Goal: Transaction & Acquisition: Purchase product/service

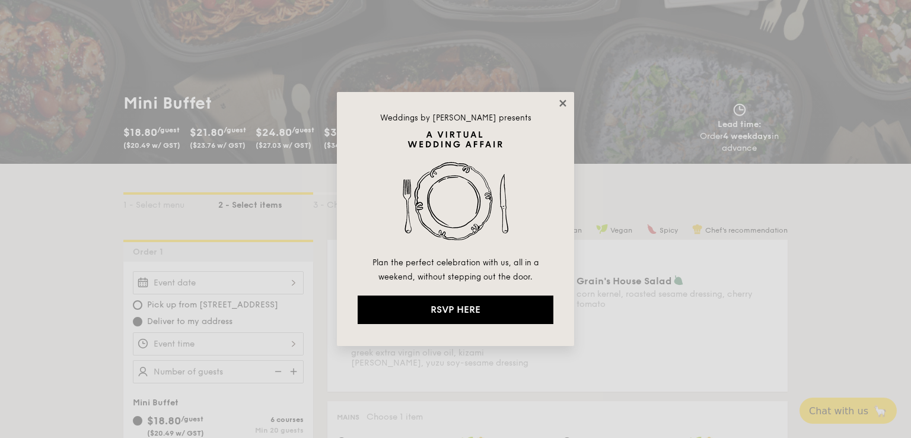
click at [564, 98] on icon at bounding box center [562, 103] width 11 height 11
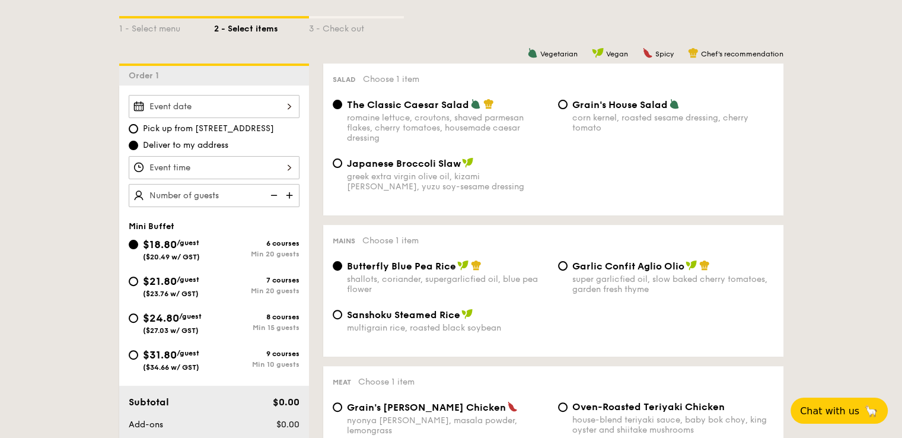
scroll to position [296, 0]
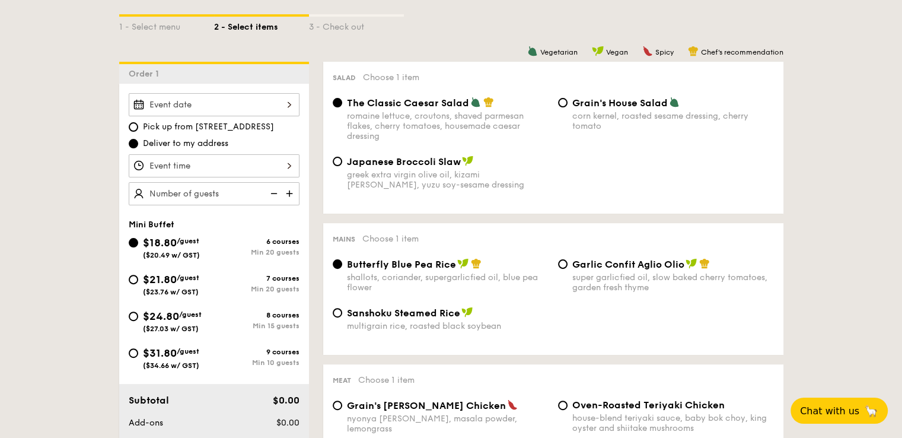
click at [289, 101] on div at bounding box center [214, 104] width 171 height 23
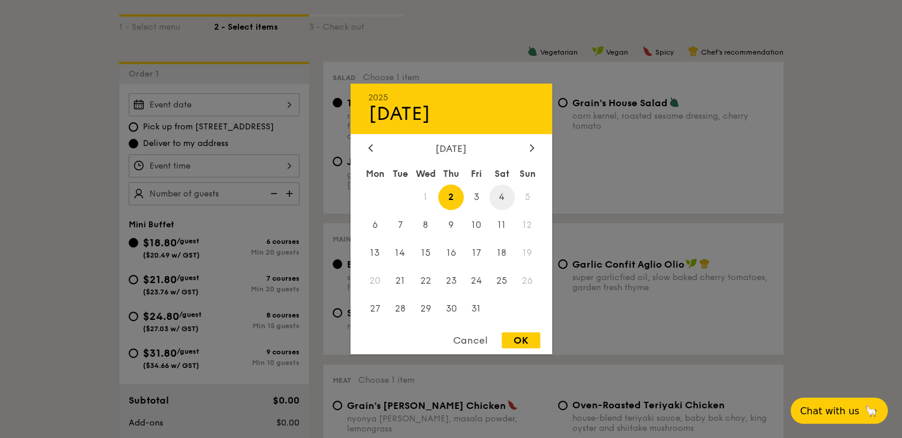
click at [500, 197] on span "4" at bounding box center [501, 196] width 25 height 25
click at [516, 343] on div "OK" at bounding box center [521, 340] width 39 height 16
type input "[DATE]"
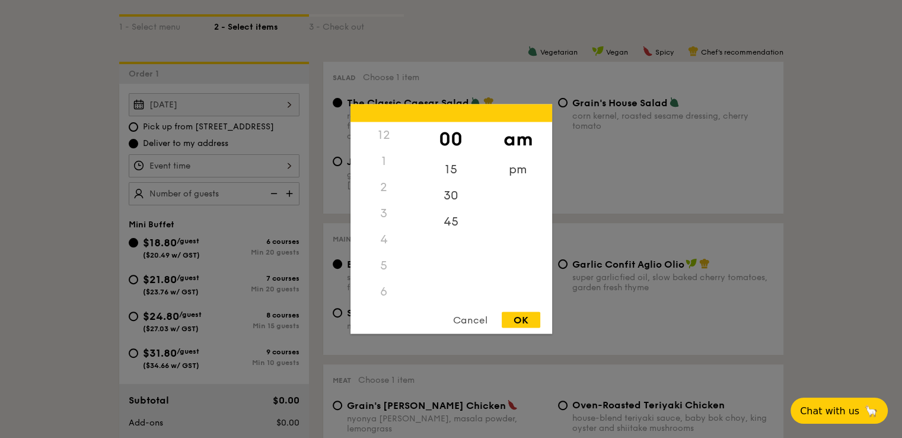
click at [289, 163] on div "12 1 2 3 4 5 6 7 8 9 10 11 00 15 30 45 am pm Cancel OK" at bounding box center [214, 165] width 171 height 23
click at [387, 286] on div "11" at bounding box center [383, 286] width 67 height 34
click at [508, 170] on div "pm" at bounding box center [517, 174] width 67 height 34
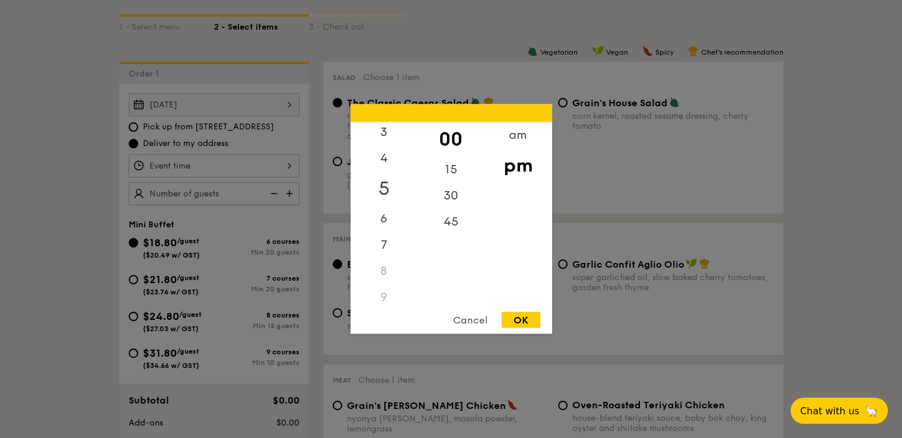
click at [382, 186] on div "5" at bounding box center [383, 188] width 67 height 34
click at [448, 224] on div "45" at bounding box center [450, 226] width 67 height 34
click at [529, 318] on div "OK" at bounding box center [521, 320] width 39 height 16
type input "5:45PM"
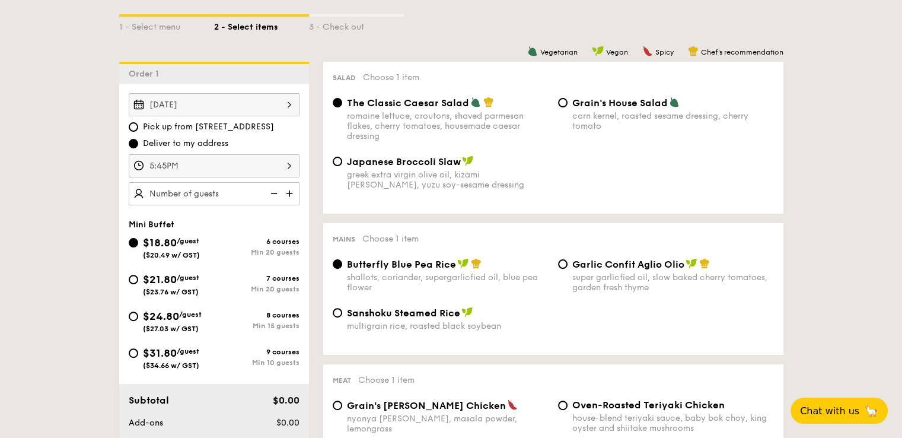
click at [289, 191] on img at bounding box center [291, 193] width 18 height 23
click at [276, 190] on img at bounding box center [273, 193] width 18 height 23
click at [290, 189] on img at bounding box center [291, 193] width 18 height 23
click at [271, 186] on img at bounding box center [273, 193] width 18 height 23
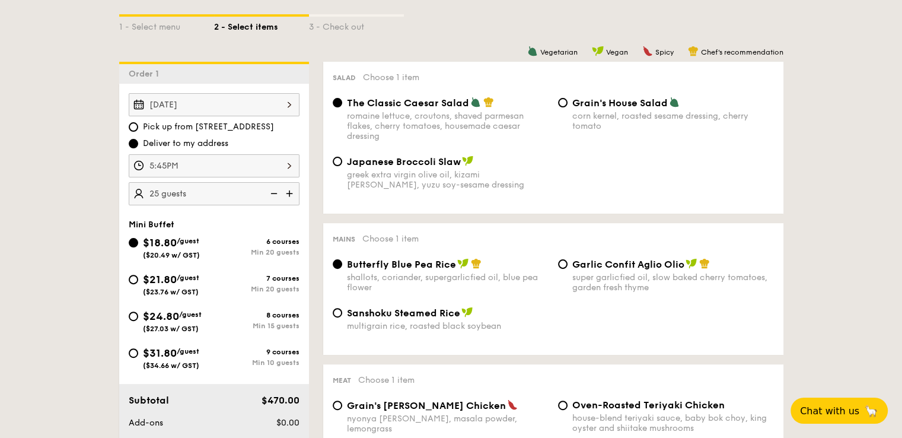
type input "20 guests"
click at [404, 161] on span "Japanese Broccoli Slaw" at bounding box center [404, 161] width 114 height 11
click at [342, 161] on input "Japanese Broccoli Slaw greek extra virgin olive oil, kizami nori, ginger, yuzu …" at bounding box center [337, 161] width 9 height 9
radio input "true"
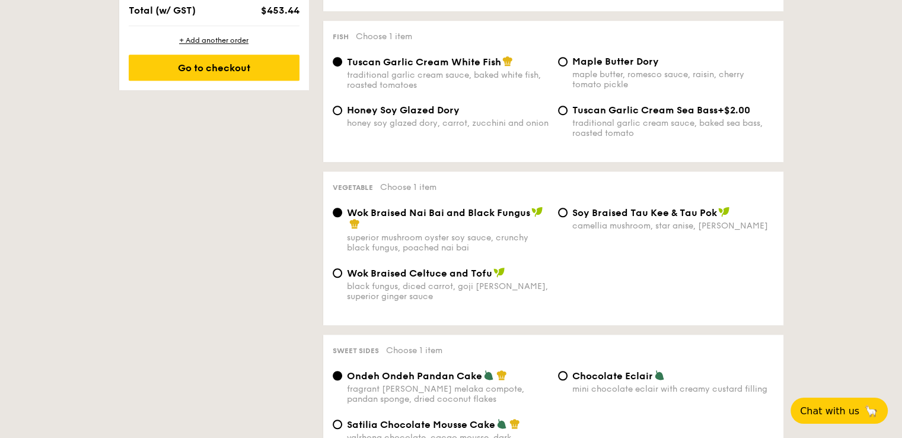
scroll to position [771, 0]
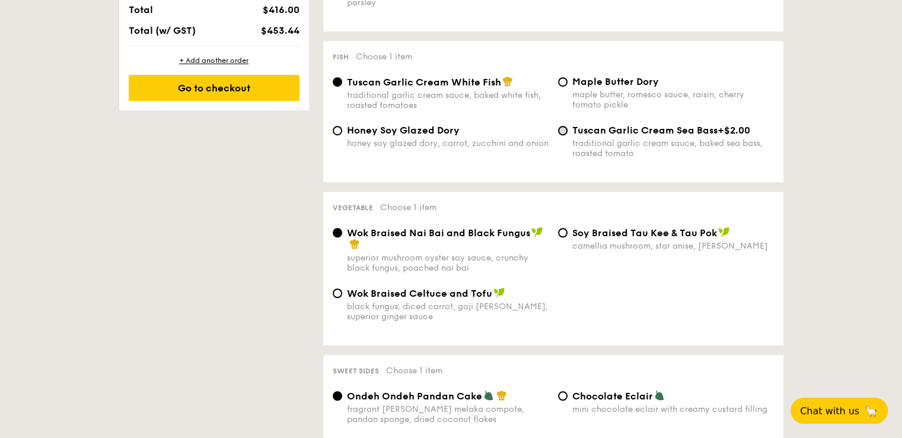
click at [563, 135] on input "Tuscan Garlic Cream Sea Bass +$2.00 traditional garlic cream sauce, baked sea b…" at bounding box center [562, 130] width 9 height 9
radio input "true"
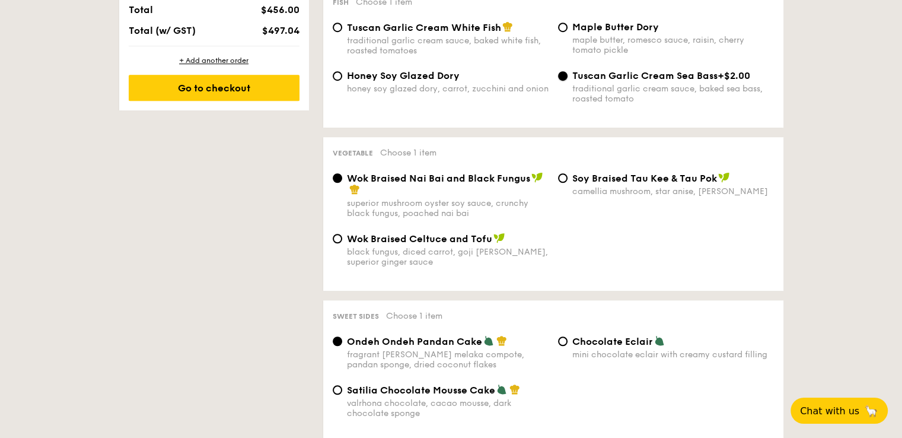
scroll to position [766, 0]
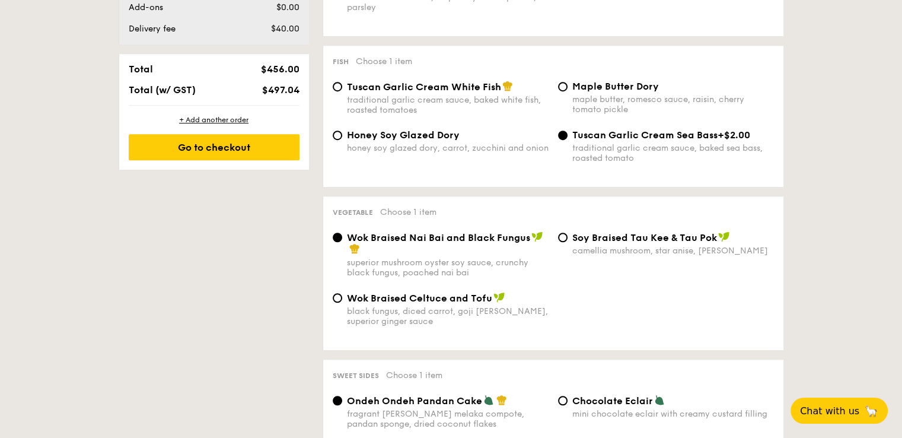
click at [342, 91] on div "Tuscan Garlic Cream White Fish traditional garlic cream sauce, baked white fish…" at bounding box center [440, 98] width 225 height 34
click at [336, 91] on input "Tuscan Garlic Cream White Fish traditional garlic cream sauce, baked white fish…" at bounding box center [337, 86] width 9 height 9
radio input "true"
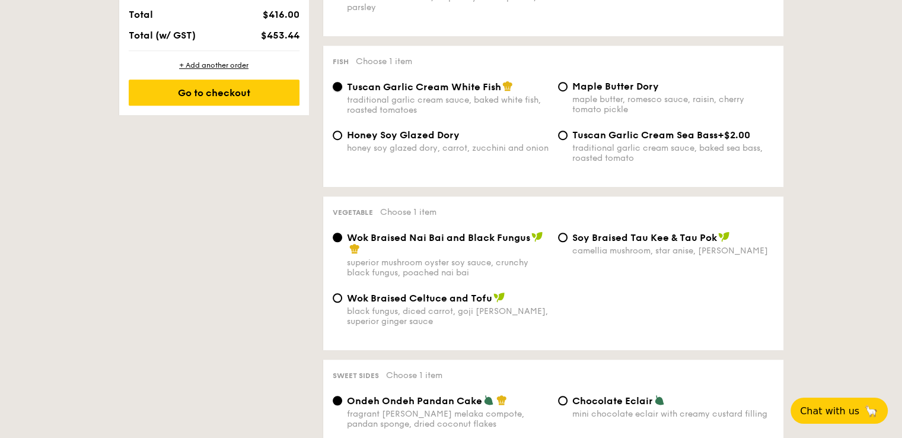
scroll to position [712, 0]
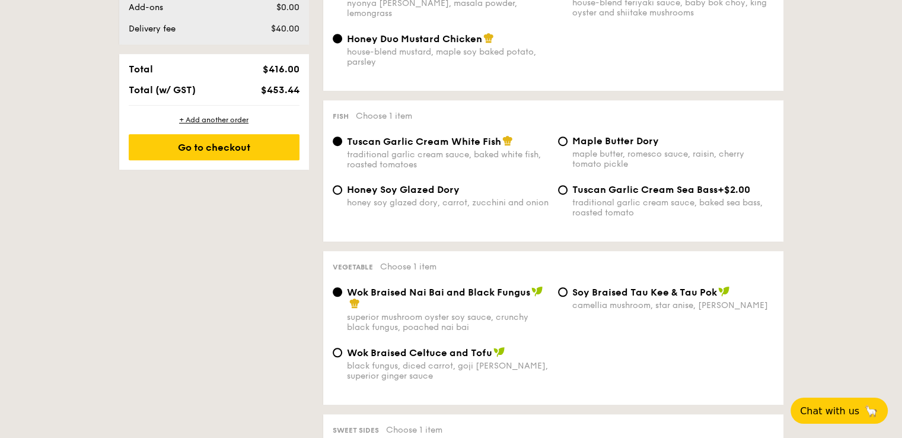
click at [572, 194] on div "Tuscan Garlic Cream Sea Bass +$2.00 traditional garlic cream sauce, baked sea b…" at bounding box center [665, 201] width 225 height 34
click at [566, 194] on input "Tuscan Garlic Cream Sea Bass +$2.00 traditional garlic cream sauce, baked sea b…" at bounding box center [562, 189] width 9 height 9
radio input "true"
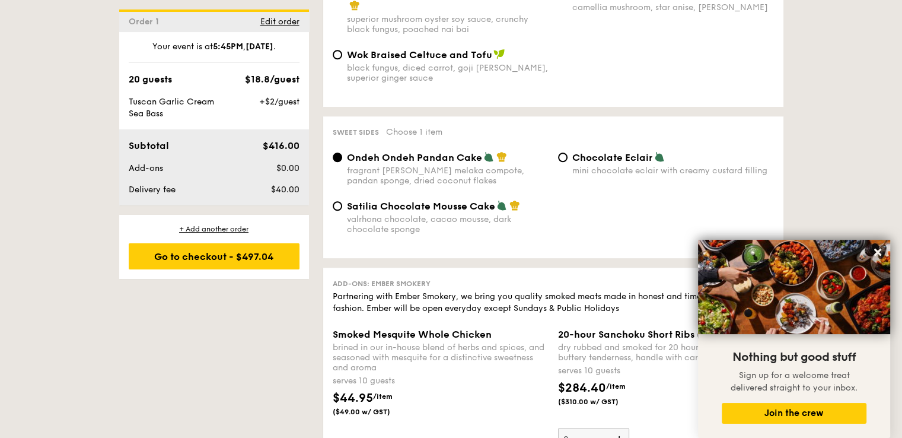
scroll to position [1003, 0]
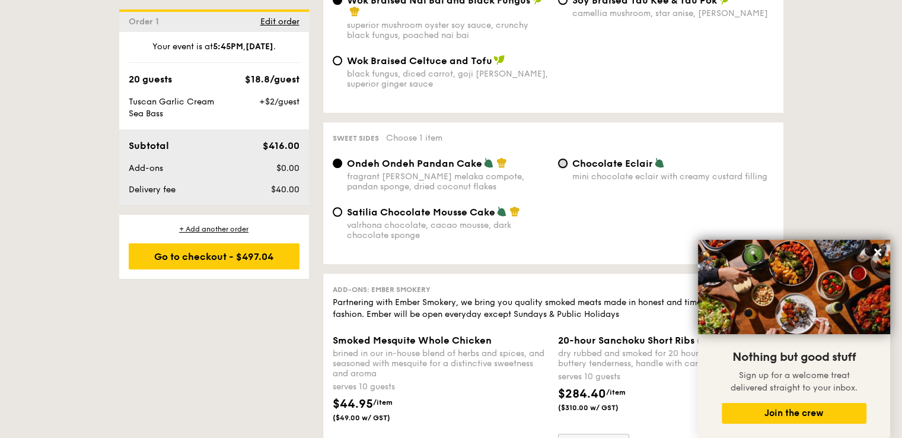
click at [563, 168] on input "Chocolate Eclair mini chocolate eclair with creamy custard filling" at bounding box center [562, 162] width 9 height 9
radio input "true"
click at [335, 168] on input "Ondeh Ondeh Pandan Cake fragrant gula melaka compote, pandan sponge, dried coco…" at bounding box center [337, 162] width 9 height 9
radio input "true"
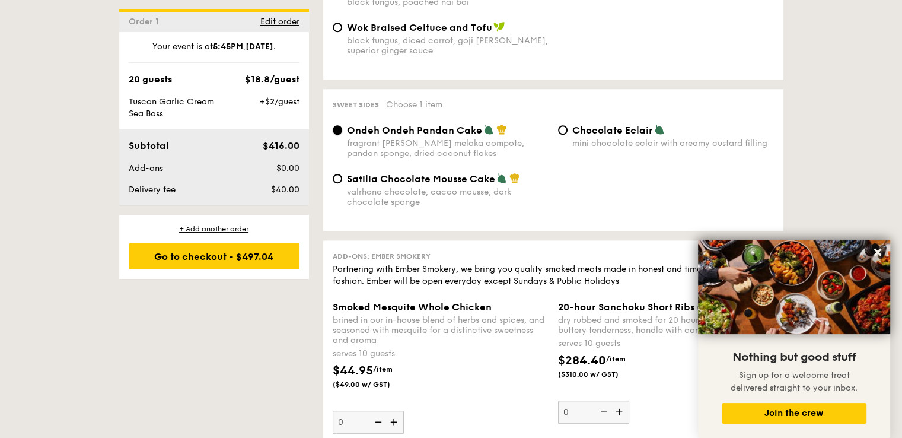
scroll to position [1063, 0]
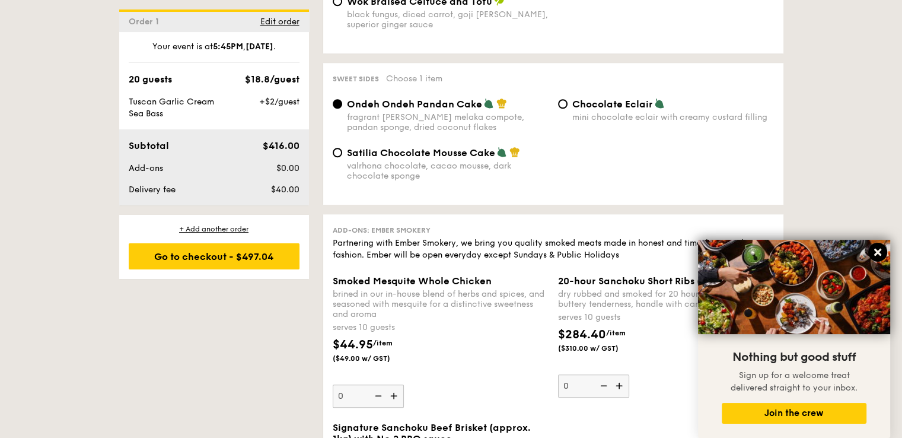
click at [881, 252] on icon at bounding box center [877, 252] width 11 height 11
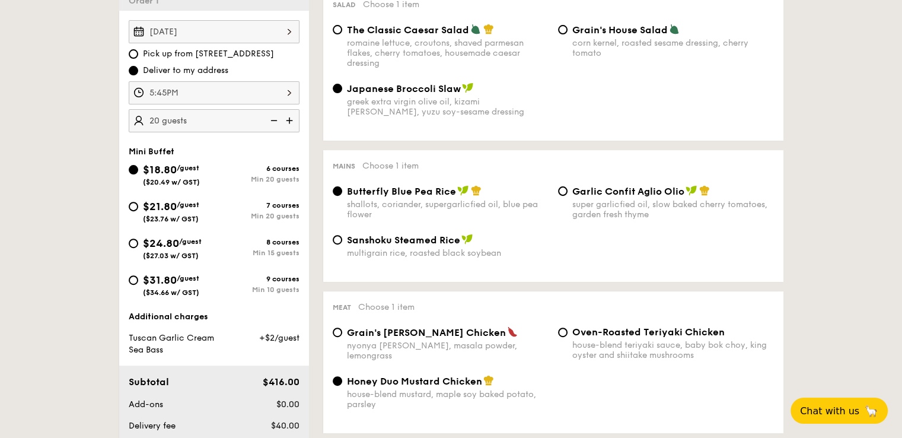
scroll to position [351, 0]
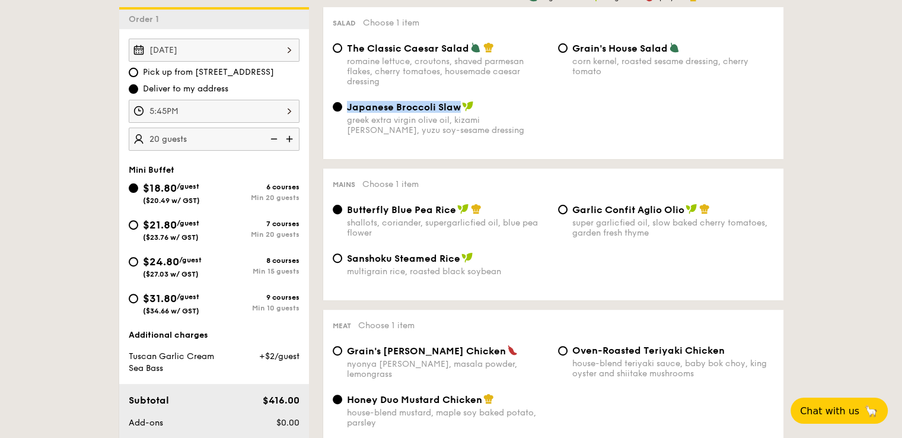
drag, startPoint x: 349, startPoint y: 106, endPoint x: 458, endPoint y: 112, distance: 109.9
click at [458, 112] on span "Japanese Broccoli Slaw" at bounding box center [404, 106] width 114 height 11
copy span "Japanese Broccoli Slaw"
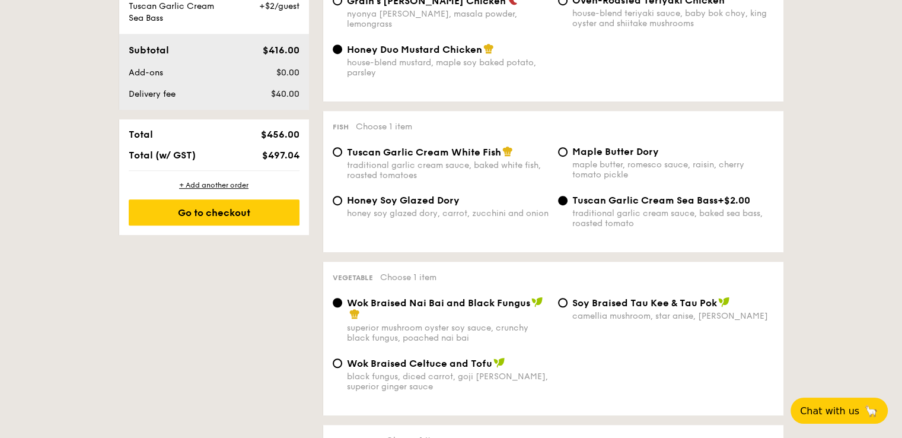
scroll to position [707, 0]
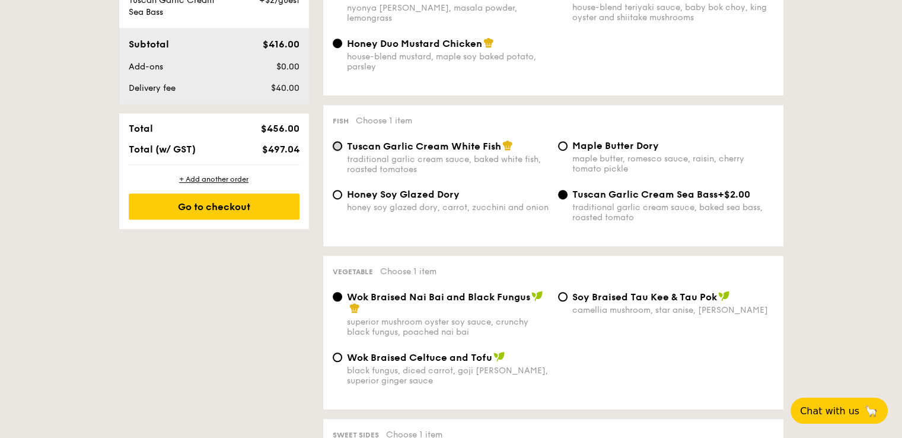
click at [335, 151] on input "Tuscan Garlic Cream White Fish traditional garlic cream sauce, baked white fish…" at bounding box center [337, 145] width 9 height 9
radio input "true"
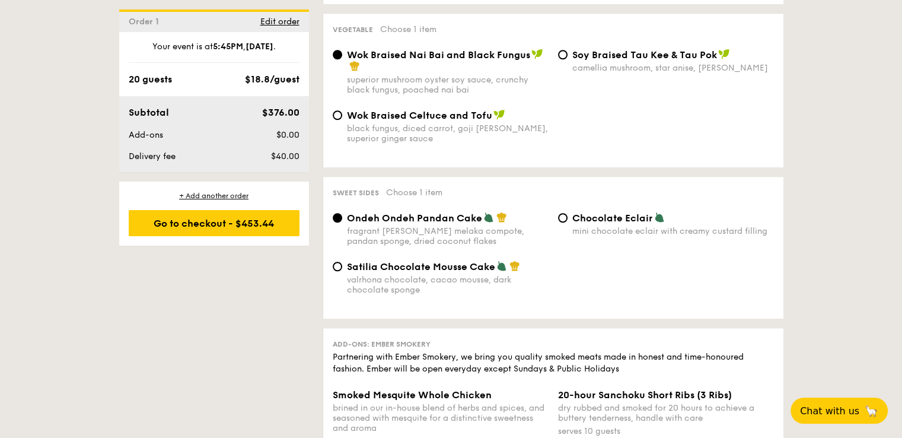
scroll to position [1008, 0]
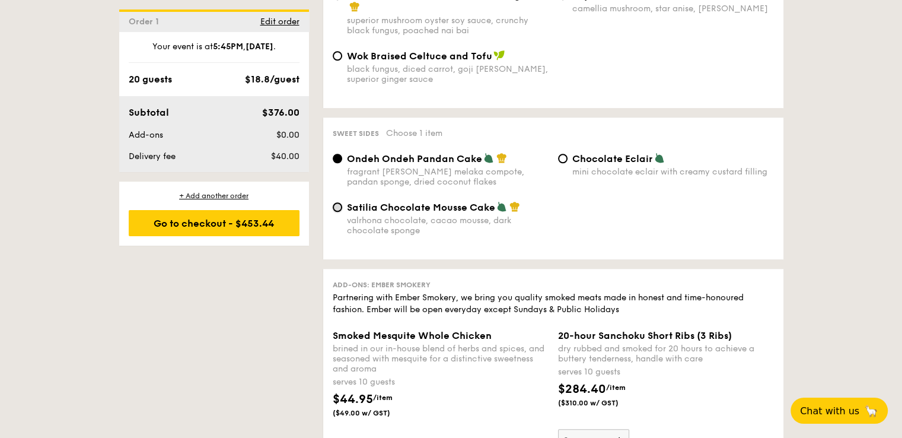
click at [340, 212] on input "Satilia Chocolate Mousse Cake valrhona chocolate, cacao mousse, dark chocolate …" at bounding box center [337, 206] width 9 height 9
radio input "true"
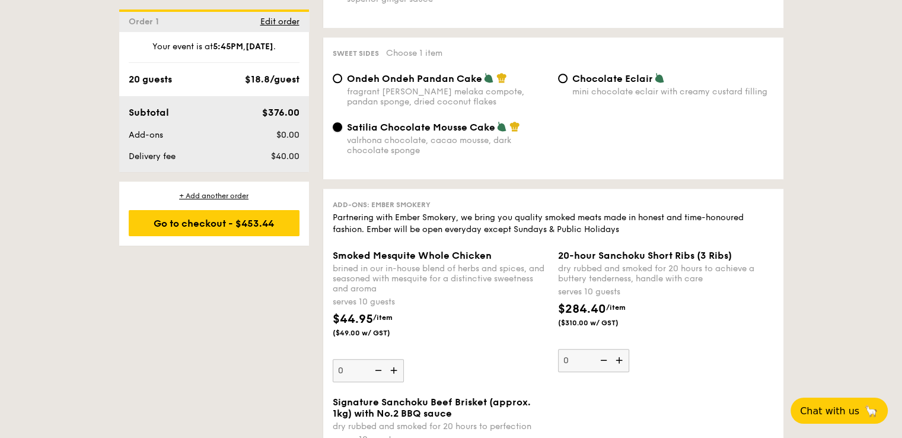
scroll to position [1127, 0]
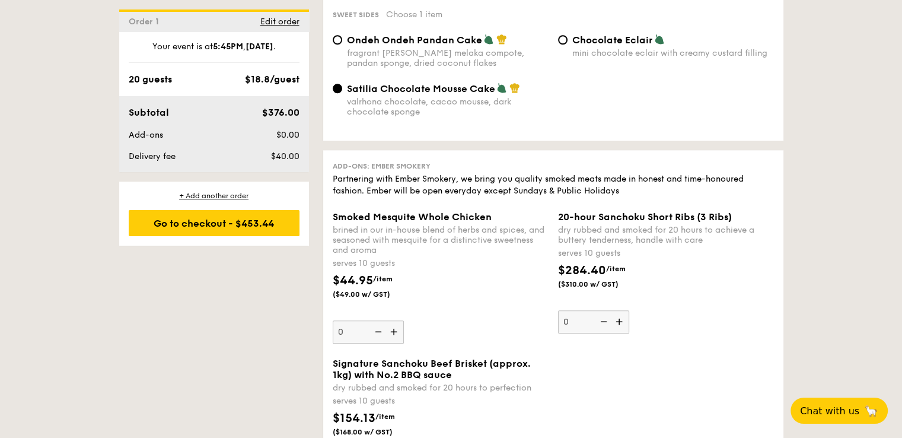
click at [566, 42] on div "Chocolate Eclair mini chocolate eclair with creamy custard filling" at bounding box center [665, 46] width 225 height 24
click at [562, 44] on input "Chocolate Eclair mini chocolate eclair with creamy custard filling" at bounding box center [562, 39] width 9 height 9
radio input "true"
click at [337, 93] on input "Satilia Chocolate Mousse Cake valrhona chocolate, cacao mousse, dark chocolate …" at bounding box center [337, 88] width 9 height 9
radio input "true"
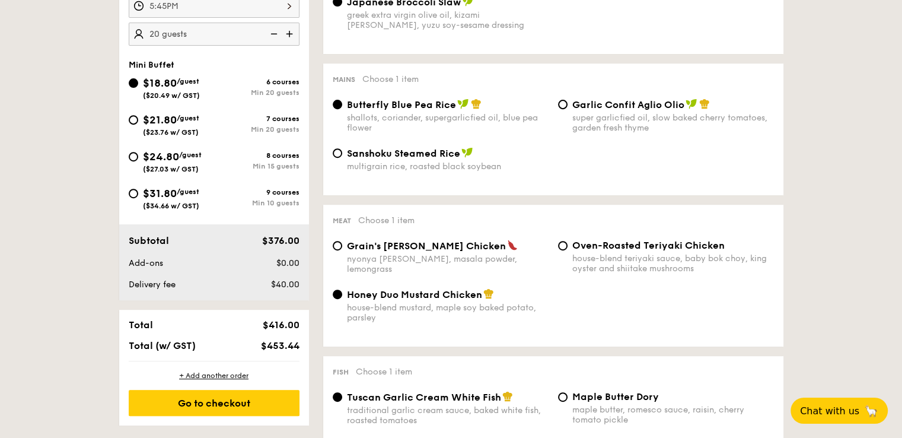
scroll to position [474, 0]
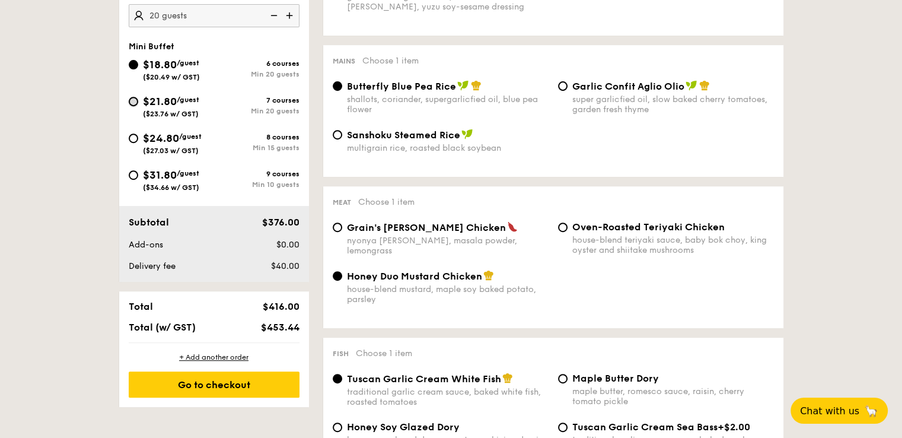
click at [132, 100] on input "$21.80 /guest ($23.76 w/ GST) 7 courses Min 20 guests" at bounding box center [133, 101] width 9 height 9
radio input "true"
radio input "false"
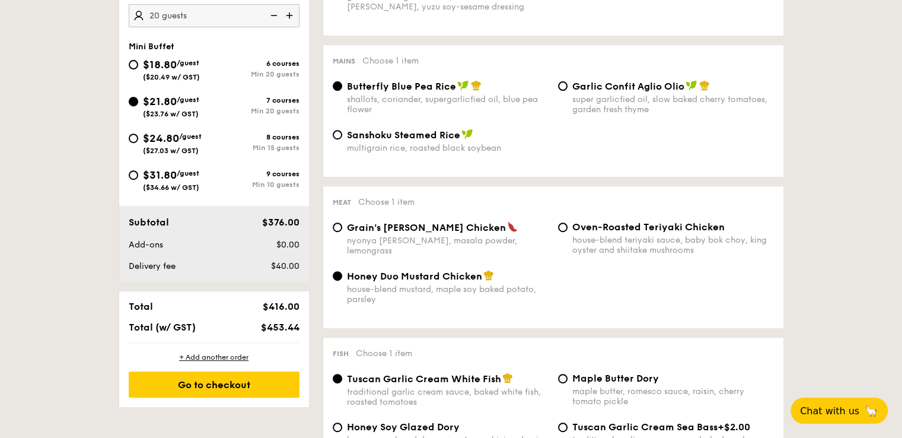
radio input "true"
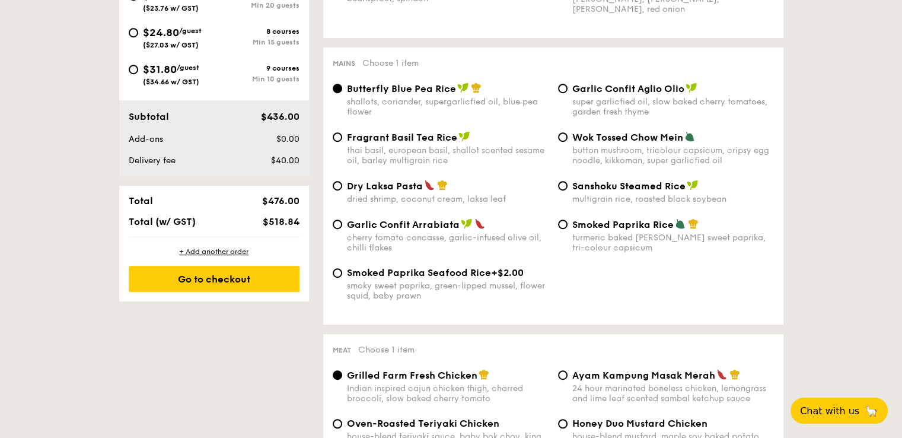
scroll to position [593, 0]
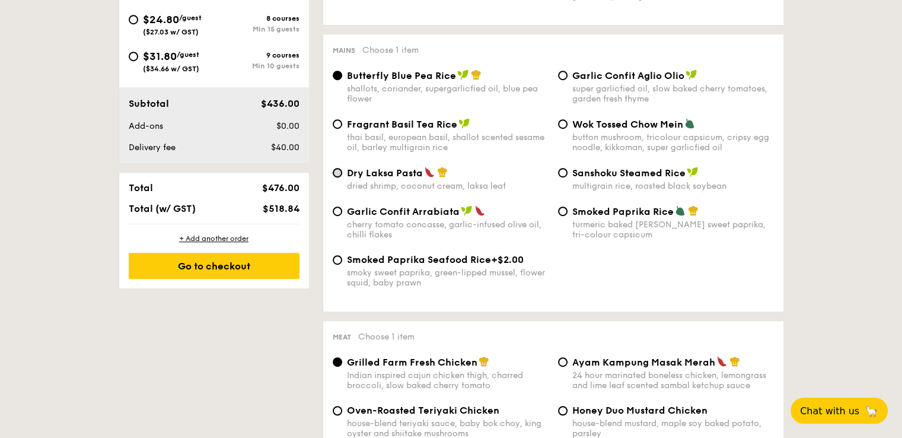
click at [334, 176] on input "Dry Laksa Pasta dried shrimp, coconut cream, laksa leaf" at bounding box center [337, 172] width 9 height 9
radio input "true"
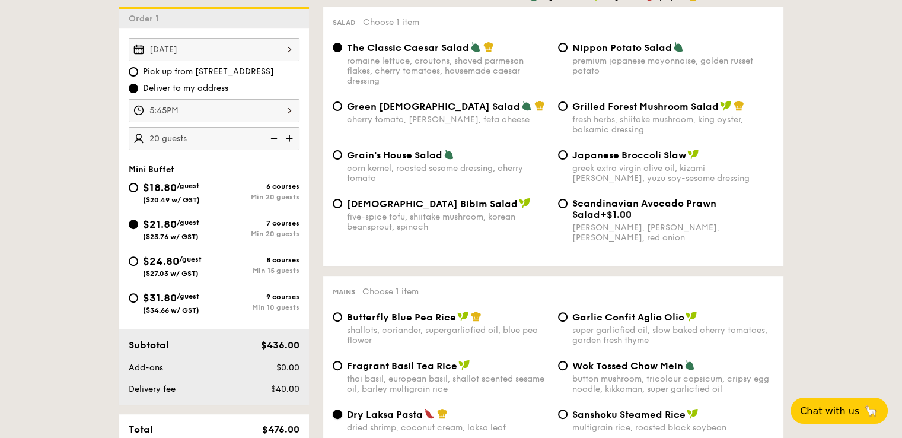
scroll to position [237, 0]
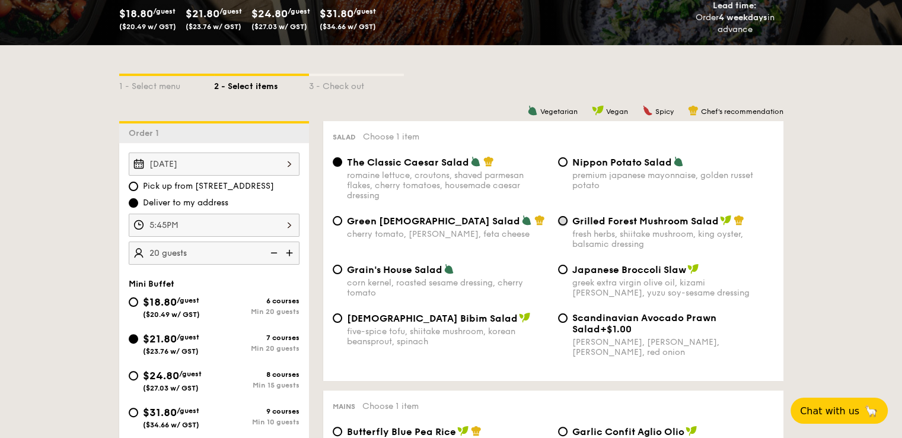
click at [561, 221] on input "Grilled Forest Mushroom Salad fresh herbs, shiitake mushroom, king oyster, bals…" at bounding box center [562, 220] width 9 height 9
radio input "true"
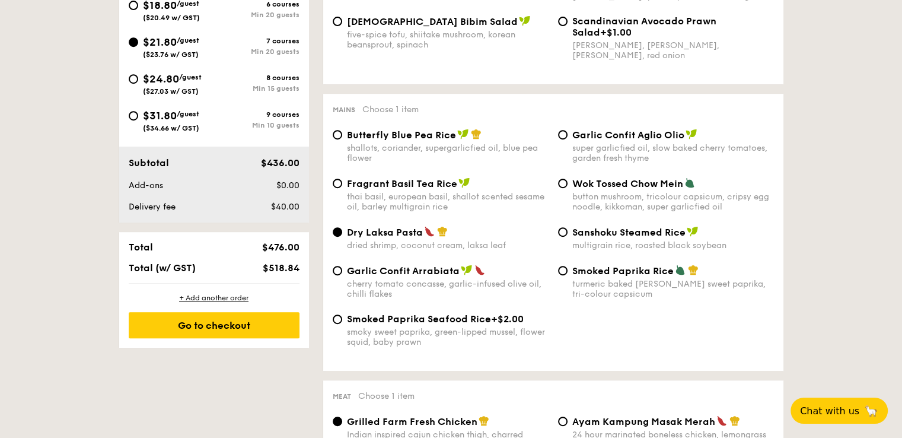
scroll to position [593, 0]
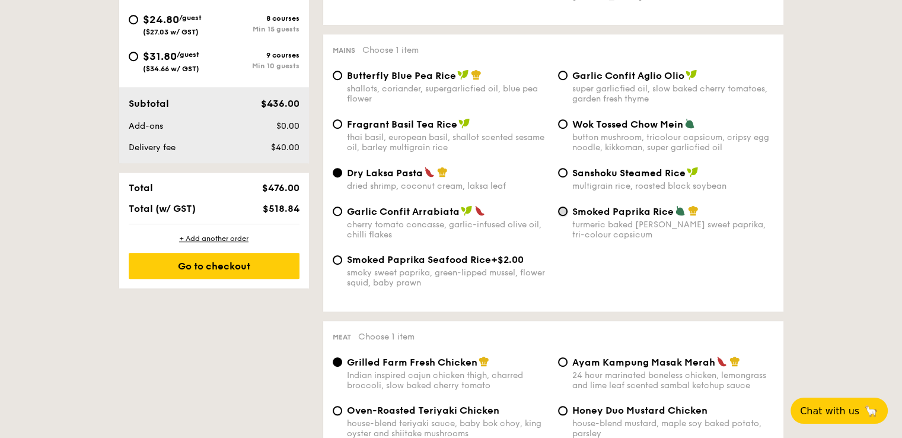
click at [563, 216] on input "Smoked Paprika Rice turmeric baked rice, smokey sweet paprika, tri-colour capsi…" at bounding box center [562, 210] width 9 height 9
radio input "true"
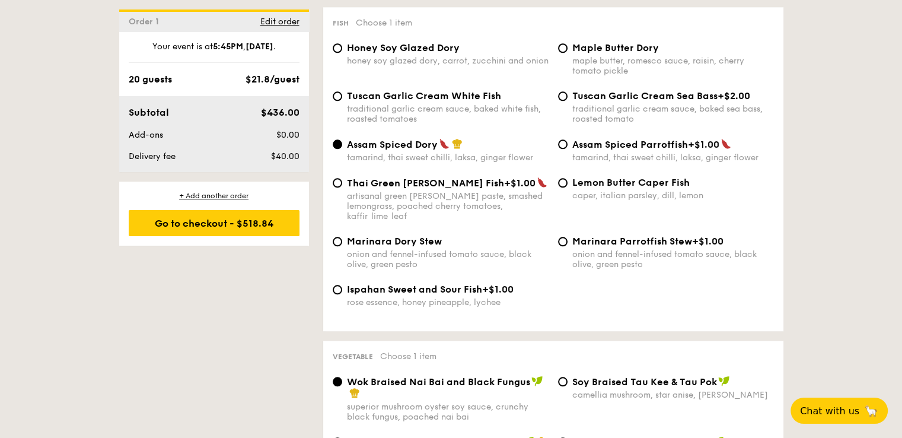
scroll to position [1245, 0]
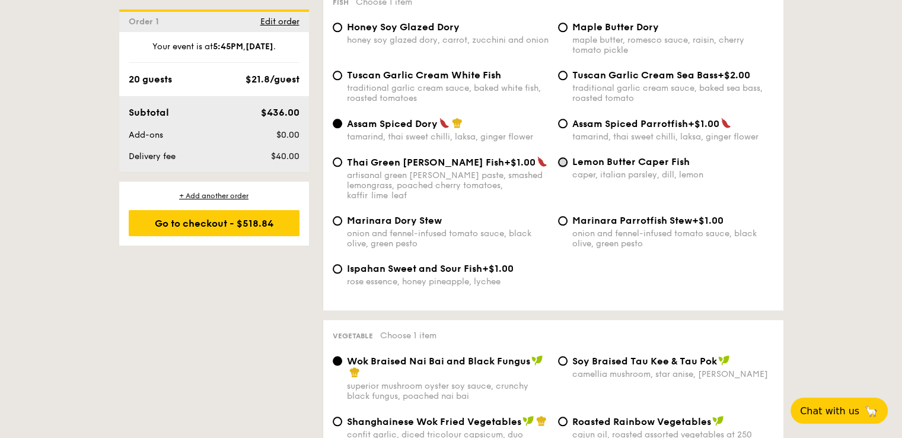
click at [566, 164] on input "Lemon Butter Caper Fish caper, italian parsley, dill, lemon" at bounding box center [562, 161] width 9 height 9
radio input "true"
click at [336, 126] on input "Assam Spiced Dory tamarind, thai sweet chilli, laksa, ginger flower" at bounding box center [337, 123] width 9 height 9
radio input "true"
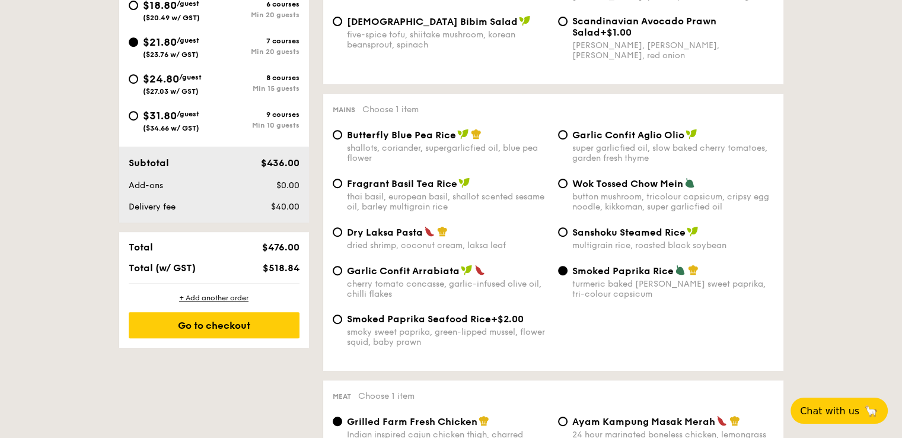
scroll to position [474, 0]
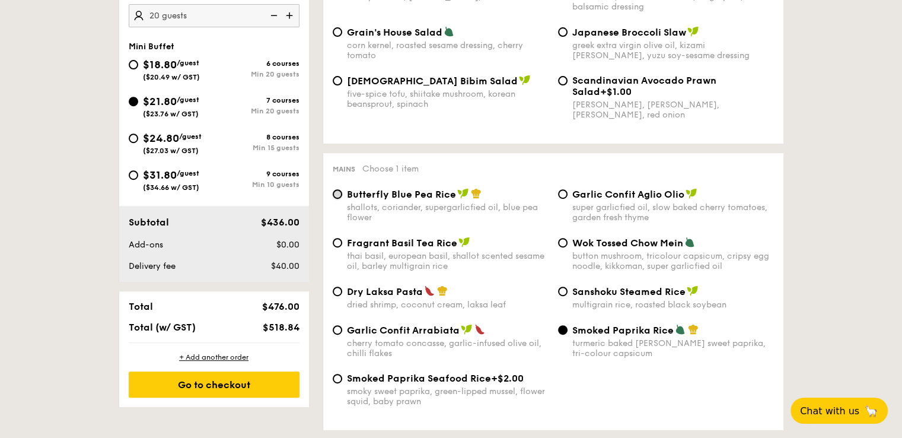
click at [334, 193] on input "Butterfly Blue Pea Rice shallots, coriander, supergarlicfied oil, blue pea flow…" at bounding box center [337, 193] width 9 height 9
radio input "true"
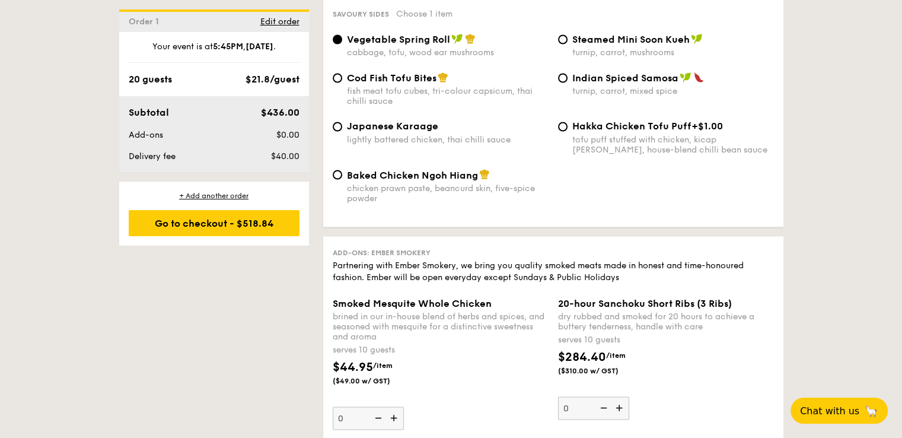
scroll to position [2135, 0]
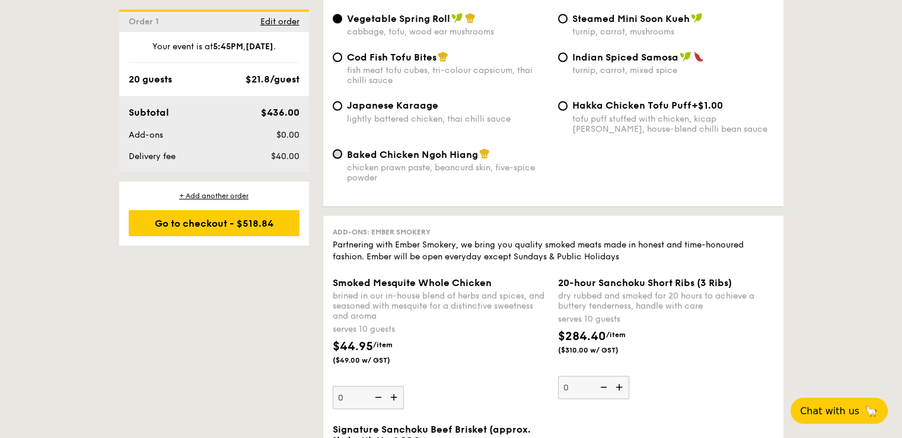
click at [335, 158] on input "Baked Chicken Ngoh Hiang chicken prawn paste, beancurd skin, five-spice powder" at bounding box center [337, 153] width 9 height 9
radio input "true"
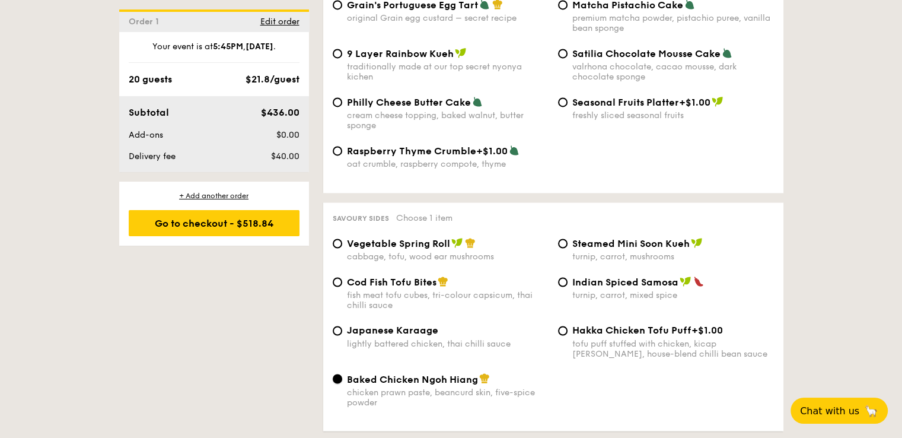
scroll to position [1897, 0]
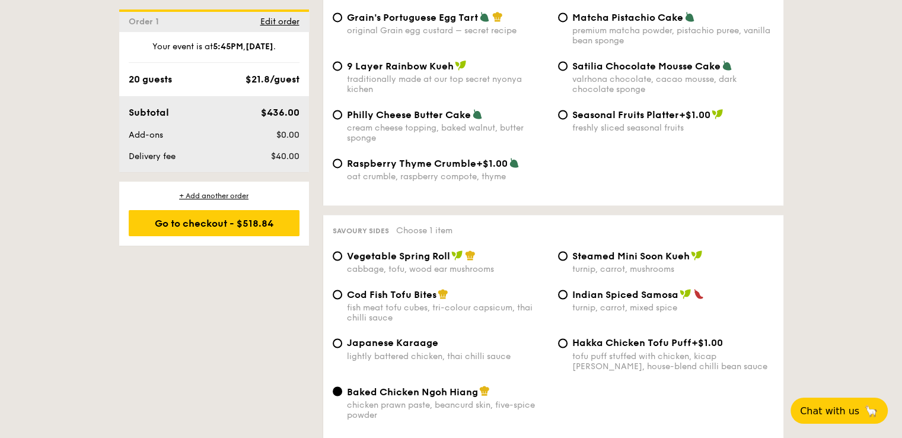
click at [130, 283] on div "1 - Select menu 2 - Select items 3 - Check out Order 1 Oct 04, 2025 Pick up fro…" at bounding box center [451, 105] width 683 height 3441
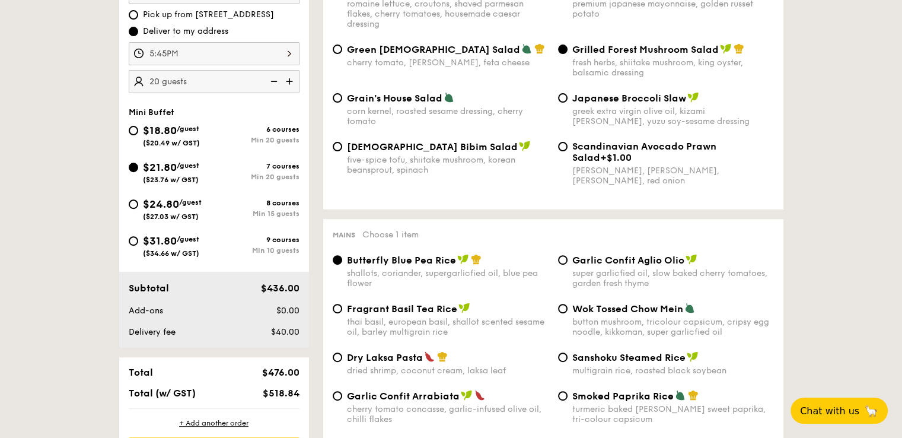
scroll to position [415, 0]
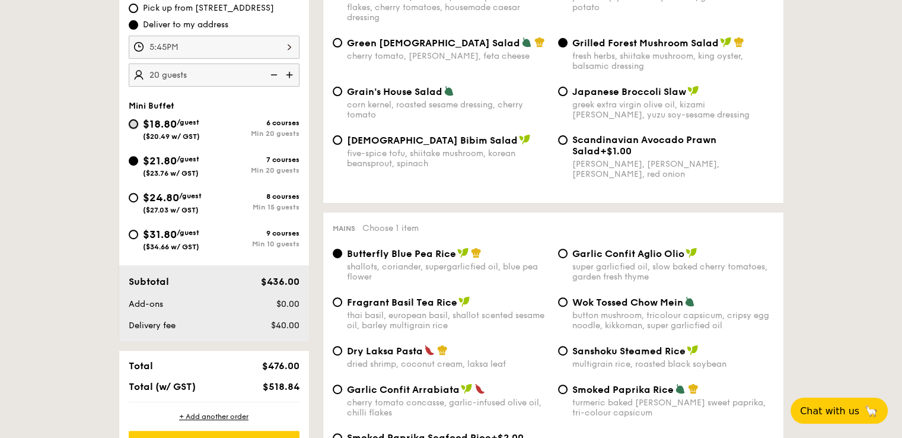
click at [132, 119] on input "$18.80 /guest ($20.49 w/ GST) 6 courses Min 20 guests" at bounding box center [133, 123] width 9 height 9
radio input "true"
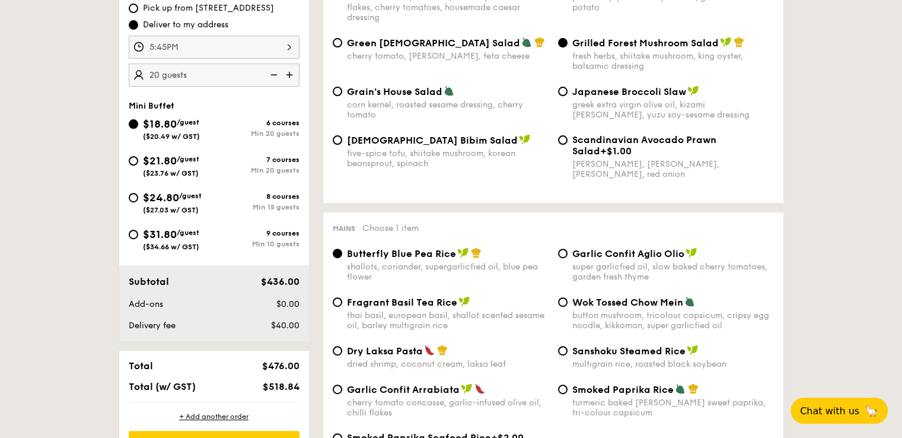
radio input "true"
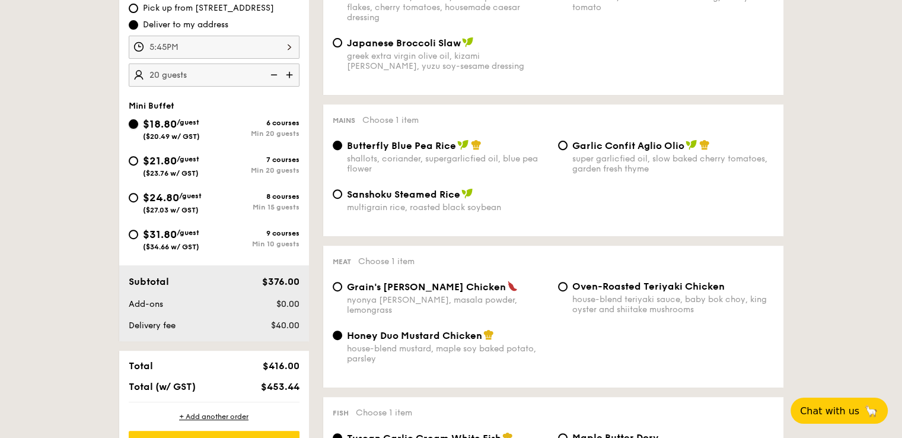
scroll to position [237, 0]
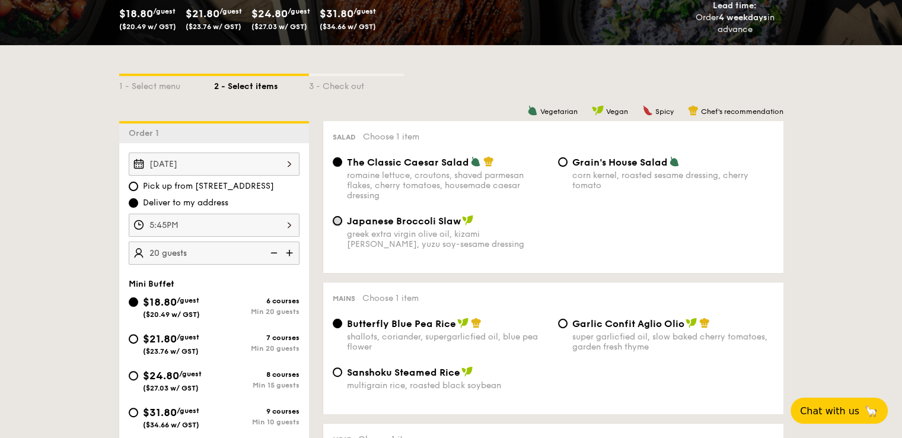
click at [335, 224] on input "Japanese Broccoli Slaw greek extra virgin olive oil, kizami nori, ginger, yuzu …" at bounding box center [337, 220] width 9 height 9
radio input "true"
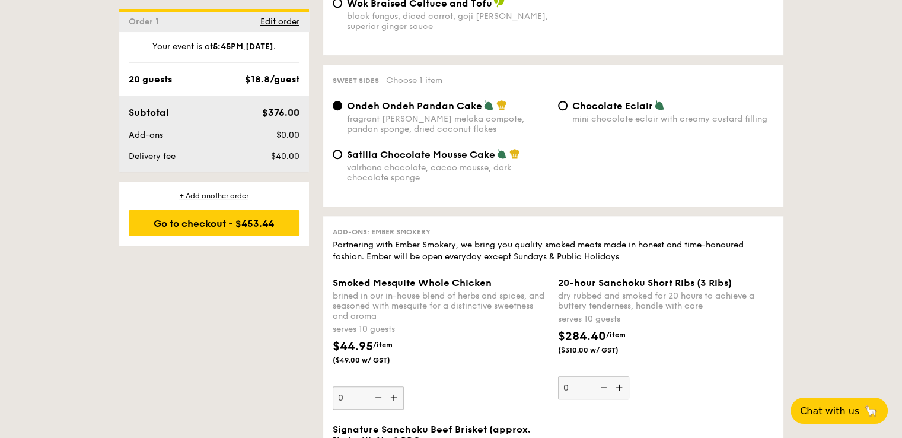
scroll to position [1067, 0]
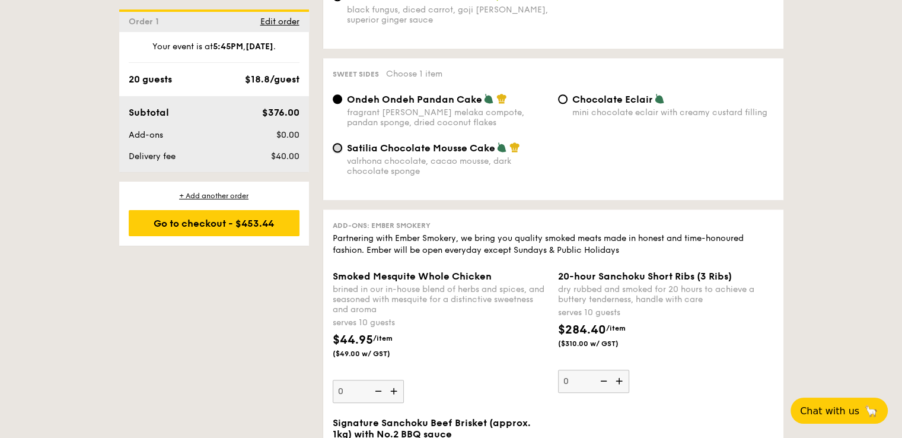
click at [334, 152] on input "Satilia Chocolate Mousse Cake valrhona chocolate, cacao mousse, dark chocolate …" at bounding box center [337, 147] width 9 height 9
radio input "true"
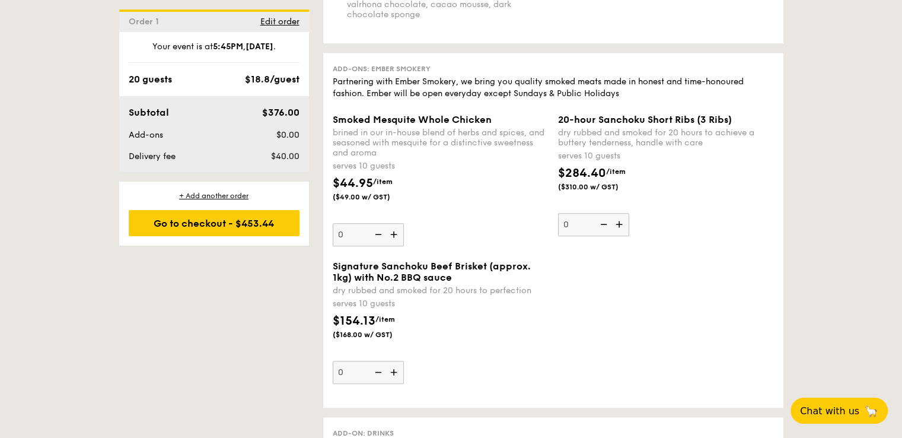
scroll to position [1245, 0]
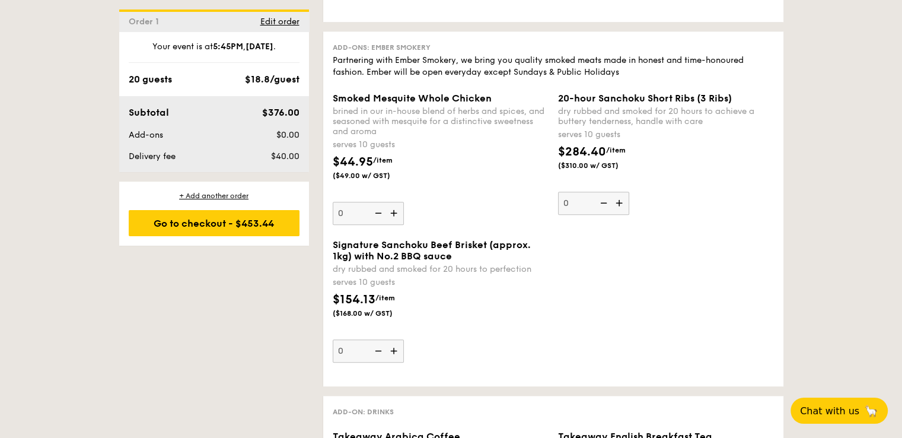
click at [390, 218] on img at bounding box center [395, 213] width 18 height 23
click at [390, 218] on input "0" at bounding box center [368, 213] width 71 height 23
type input "1"
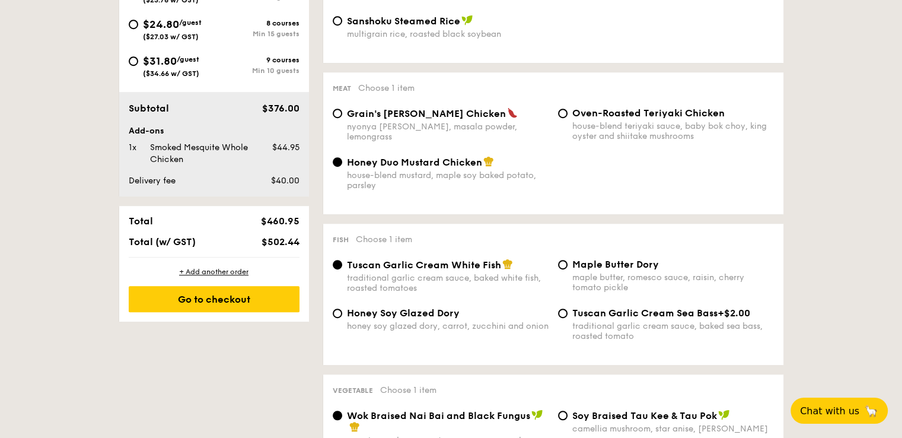
scroll to position [593, 0]
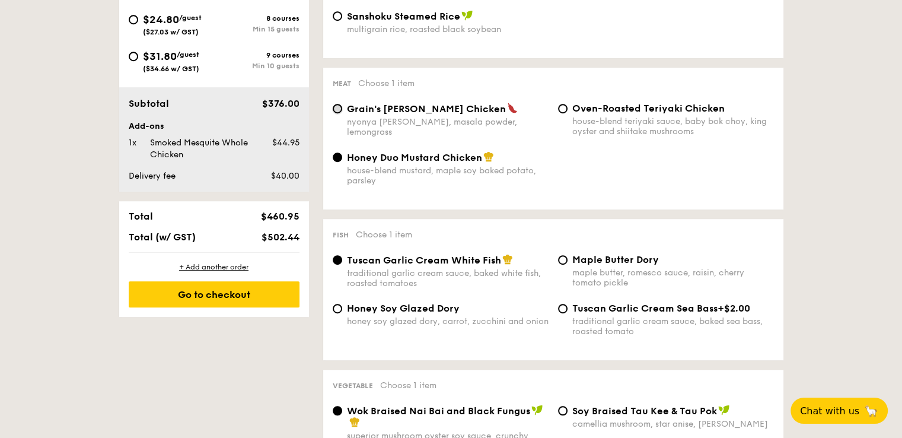
click at [336, 113] on input "Grain's Curry Chicken nyonya curry, masala powder, lemongrass" at bounding box center [337, 108] width 9 height 9
radio input "true"
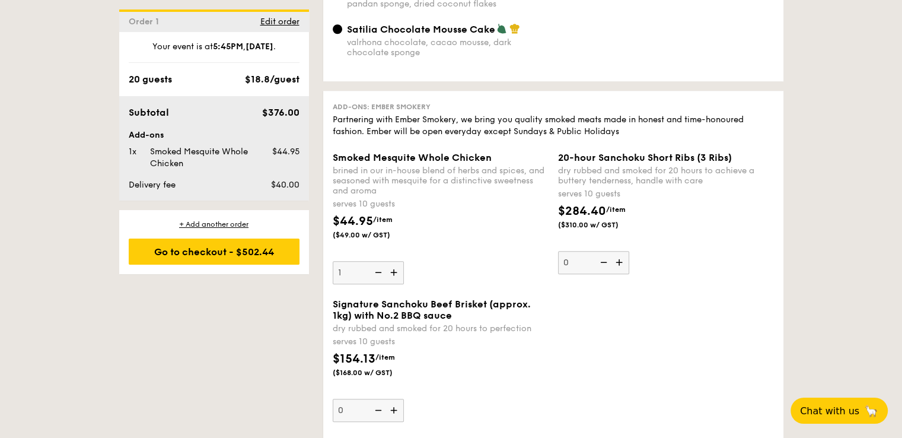
scroll to position [1245, 0]
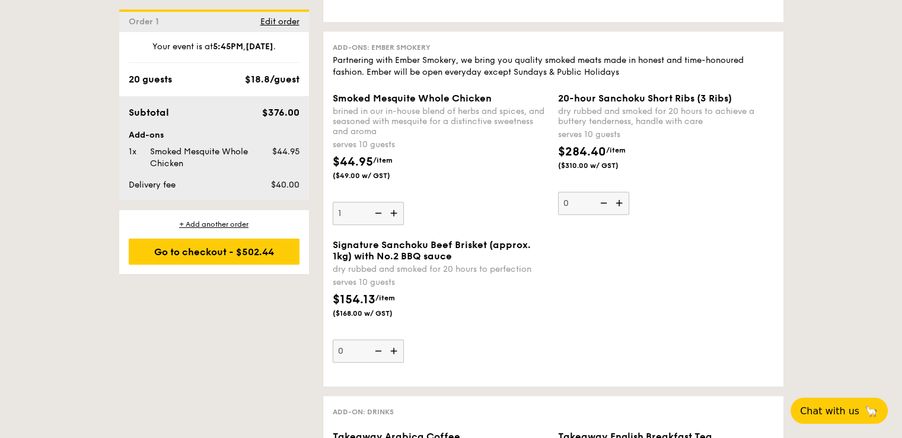
click at [393, 221] on img at bounding box center [395, 213] width 18 height 23
click at [393, 221] on input "1" at bounding box center [368, 213] width 71 height 23
type input "2"
click at [448, 181] on div "$44.95 /item ($49.00 w/ GST)" at bounding box center [440, 174] width 225 height 42
click at [404, 202] on input "2" at bounding box center [368, 213] width 71 height 23
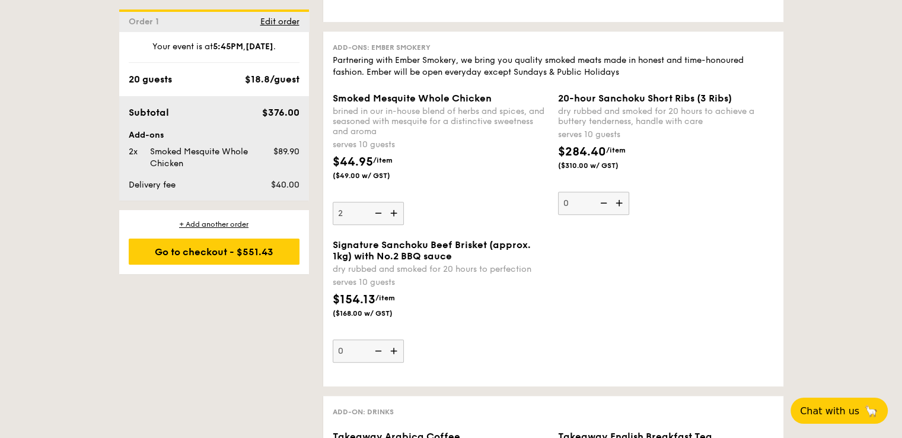
click at [448, 182] on div "$44.95 /item ($49.00 w/ GST)" at bounding box center [440, 174] width 225 height 42
click at [404, 202] on input "2" at bounding box center [368, 213] width 71 height 23
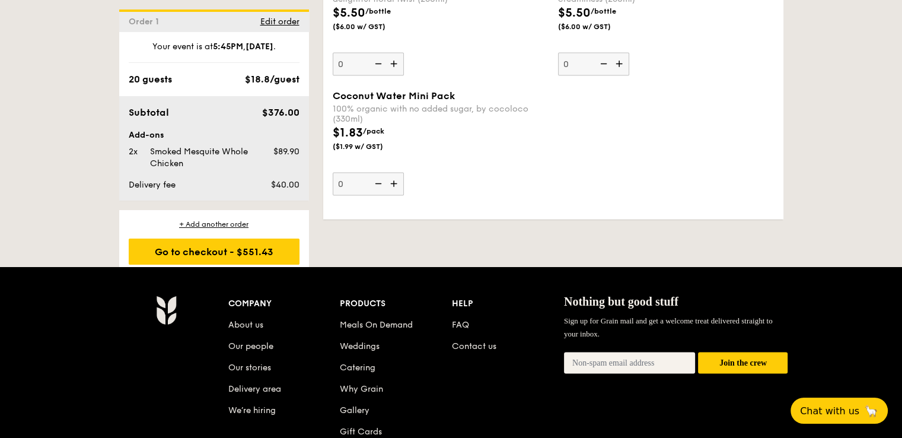
scroll to position [2194, 0]
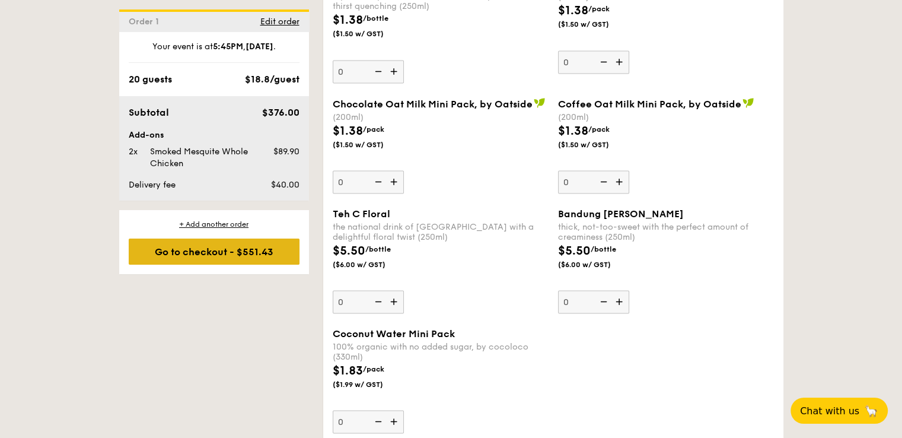
click at [197, 251] on div "Go to checkout - $551.43" at bounding box center [214, 251] width 171 height 26
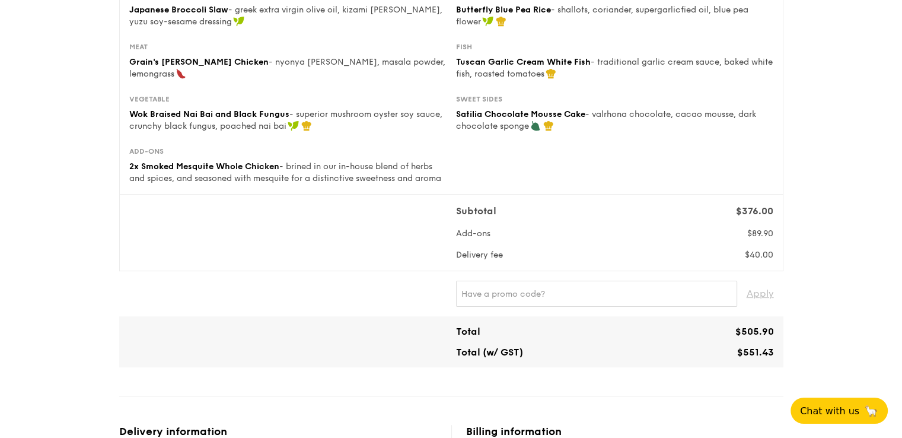
scroll to position [249, 0]
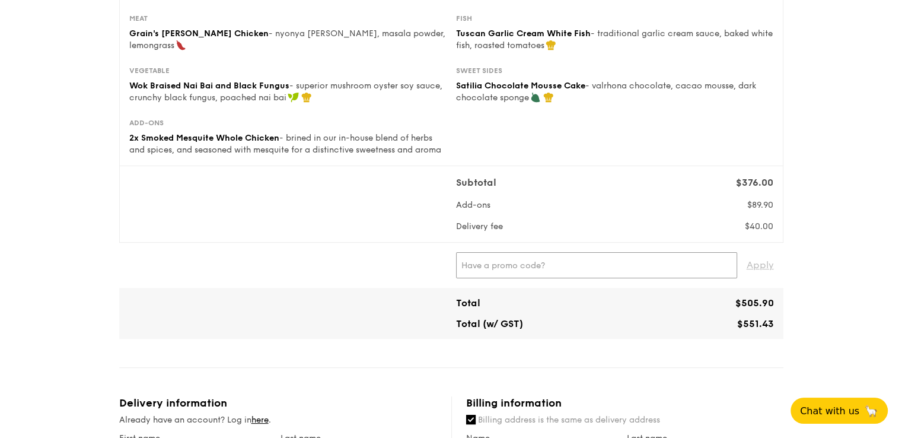
click at [496, 274] on input "text" at bounding box center [596, 265] width 281 height 26
paste input "RF277205"
type input "RF277205"
click at [760, 278] on span "Apply" at bounding box center [760, 265] width 27 height 26
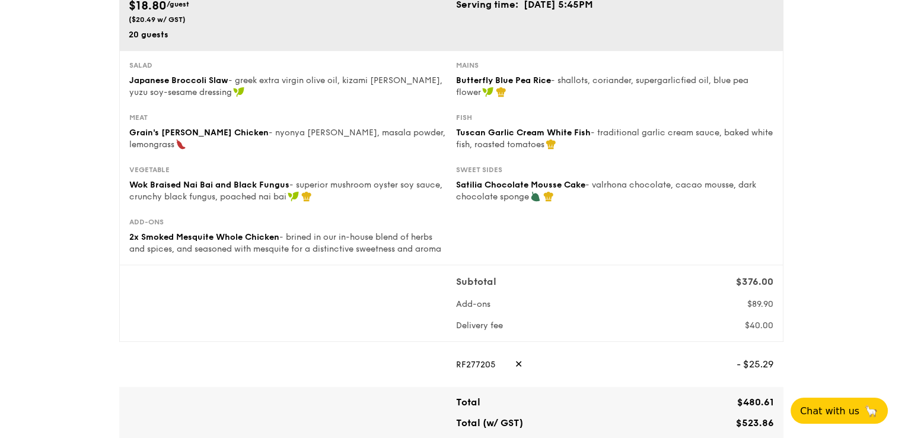
scroll to position [71, 0]
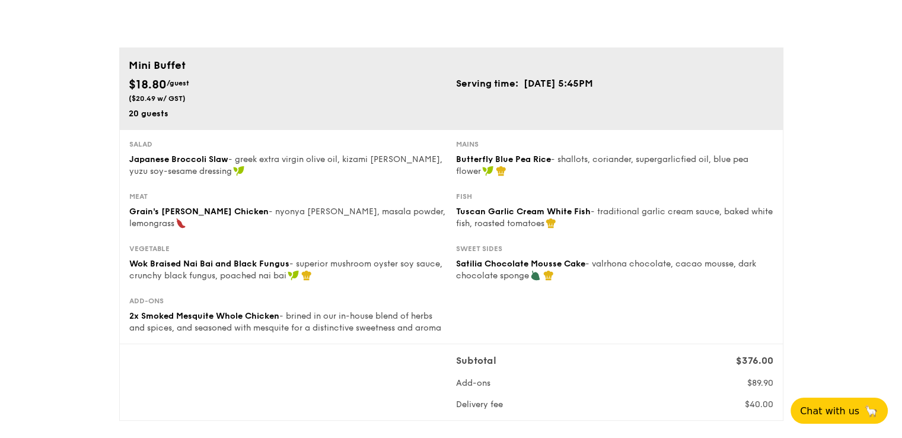
click at [630, 293] on div "Vegetable Wok Braised Nai Bai and Black Fungus - superior mushroom oyster soy s…" at bounding box center [451, 270] width 653 height 52
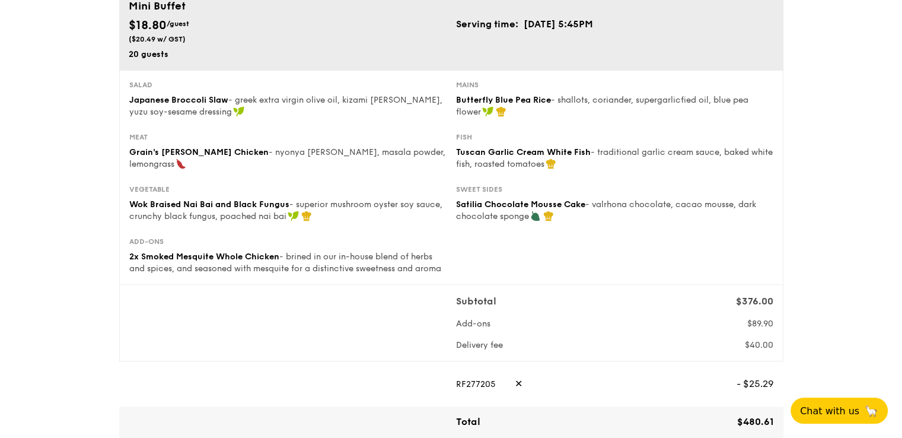
scroll to position [190, 0]
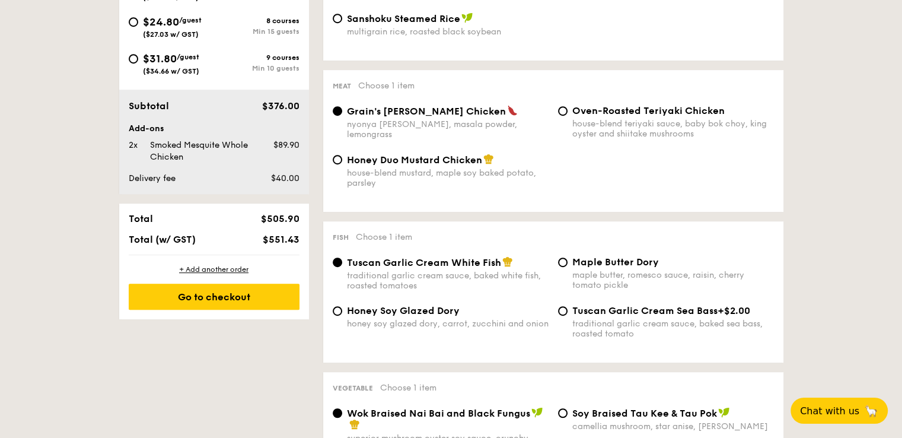
scroll to position [611, 0]
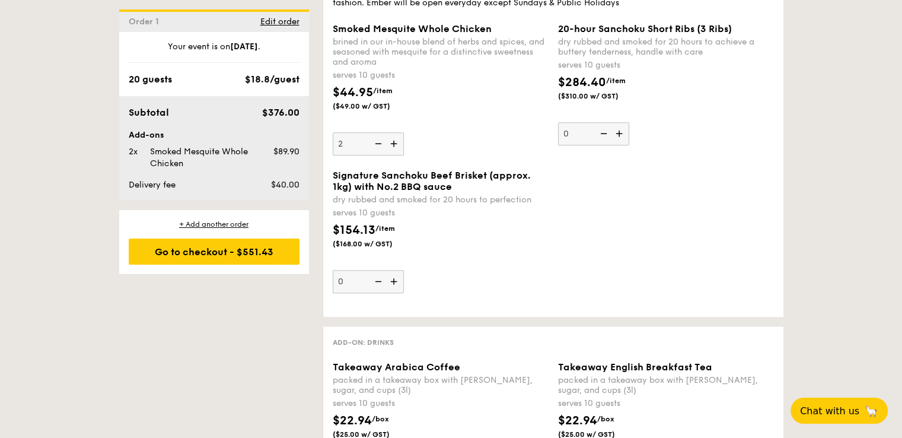
scroll to position [1382, 0]
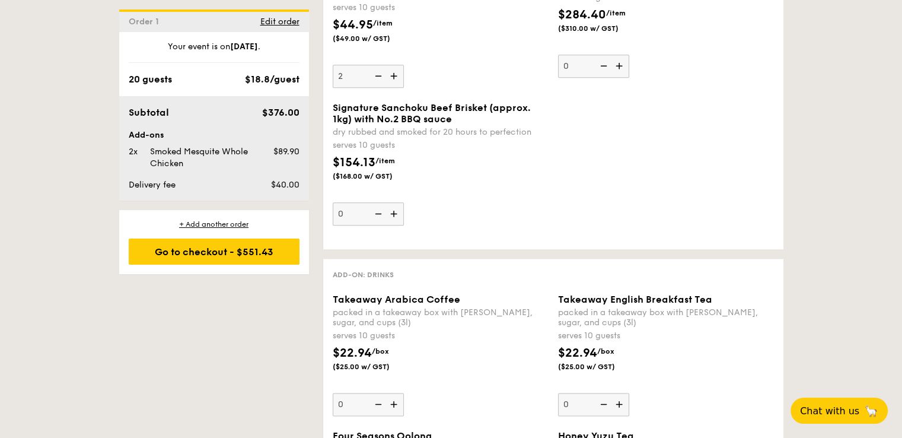
click at [376, 81] on img at bounding box center [377, 76] width 18 height 23
click at [376, 81] on input "2" at bounding box center [368, 76] width 71 height 23
click at [376, 80] on img at bounding box center [377, 76] width 18 height 23
click at [376, 80] on input "1" at bounding box center [368, 76] width 71 height 23
type input "0"
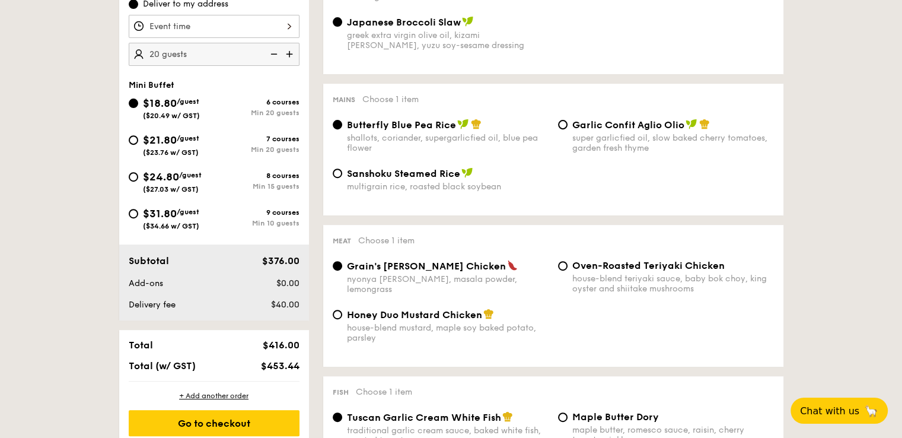
scroll to position [433, 0]
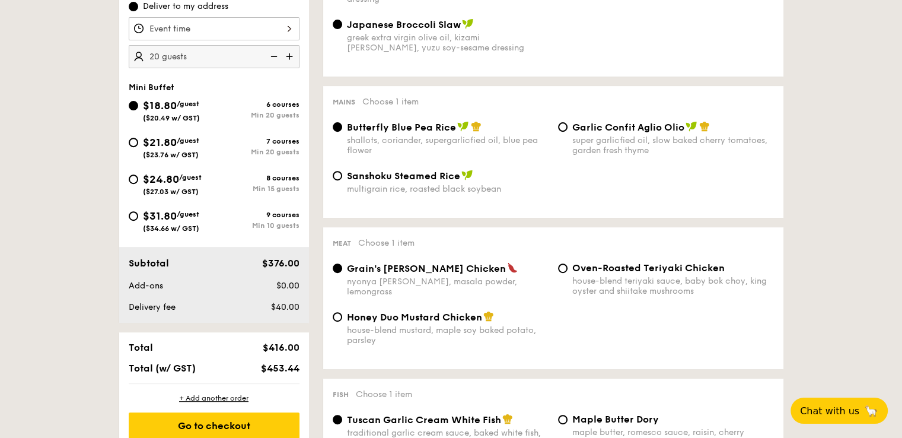
click at [161, 177] on span "$24.80" at bounding box center [161, 179] width 36 height 13
click at [138, 177] on input "$24.80 /guest ($27.03 w/ GST) 8 courses Min 15 guests" at bounding box center [133, 178] width 9 height 9
radio input "true"
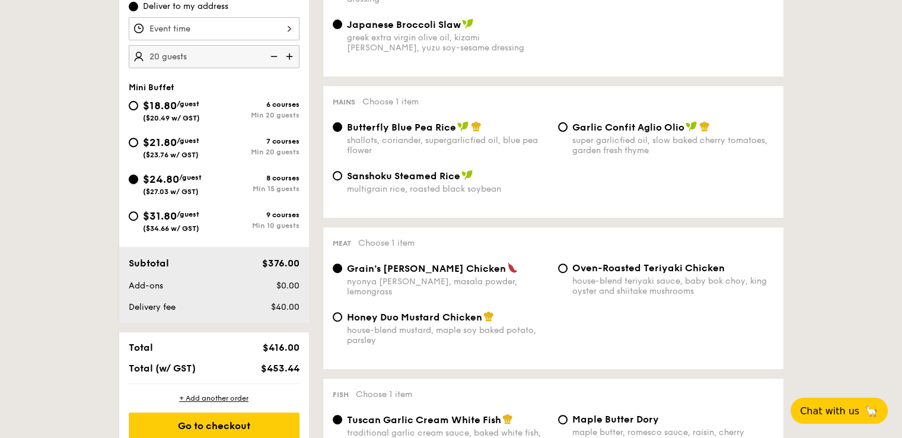
radio input "true"
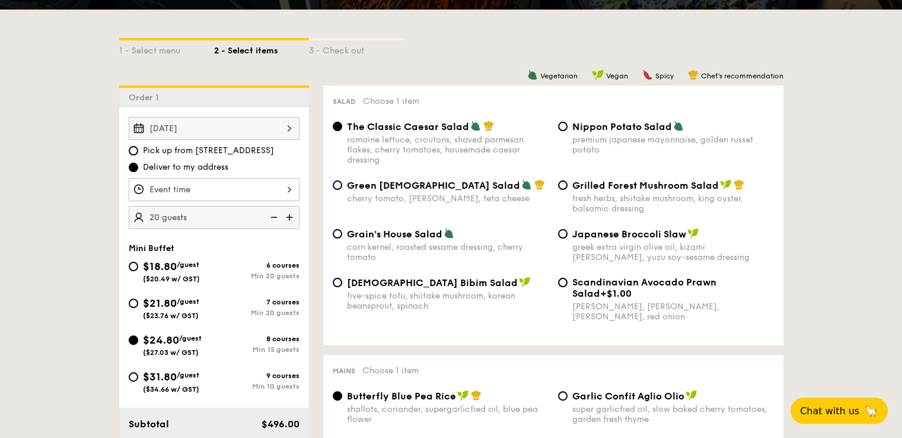
scroll to position [256, 0]
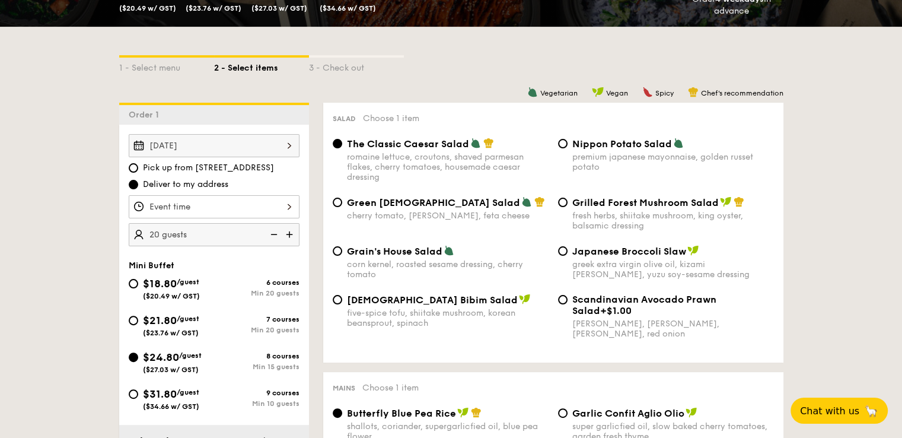
click at [397, 206] on span "Green Goddess Salad" at bounding box center [433, 202] width 173 height 11
click at [342, 206] on input "Green Goddess Salad cherry tomato, dill, feta cheese" at bounding box center [337, 201] width 9 height 9
radio input "true"
click at [566, 203] on input "Grilled Forest Mushroom Salad fresh herbs, shiitake mushroom, king oyster, bals…" at bounding box center [562, 201] width 9 height 9
radio input "true"
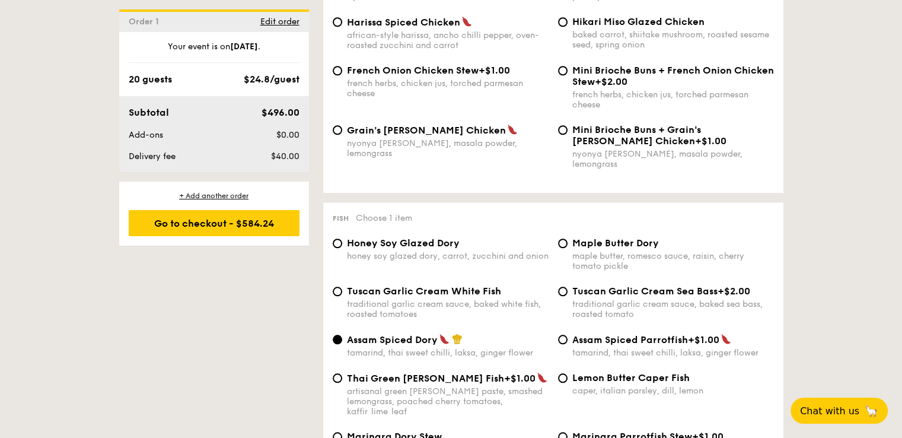
scroll to position [908, 0]
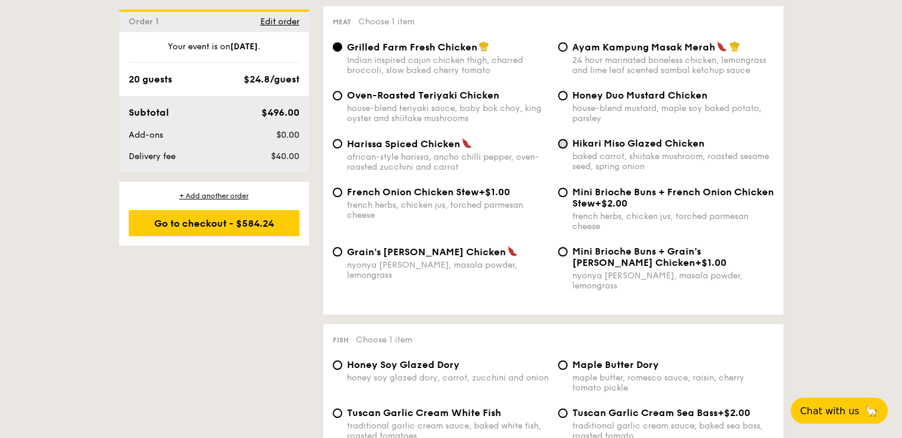
click at [563, 148] on input "Hikari Miso Glazed Chicken baked carrot, shiitake mushroom, roasted sesame seed…" at bounding box center [562, 143] width 9 height 9
radio input "true"
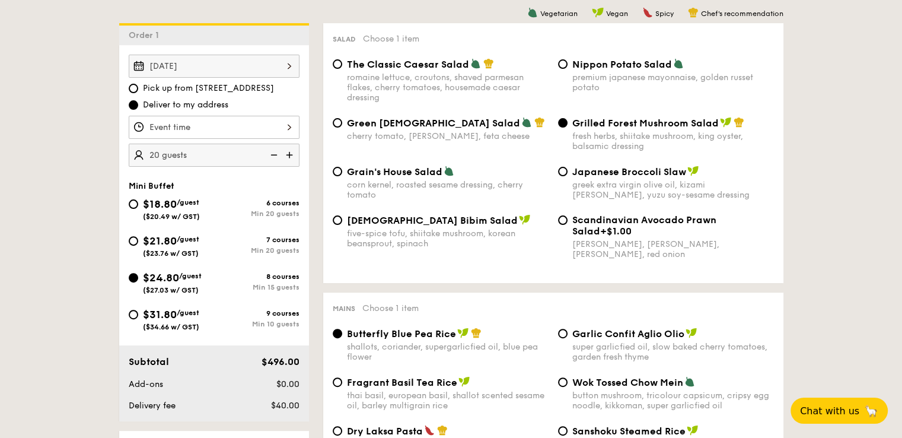
scroll to position [315, 0]
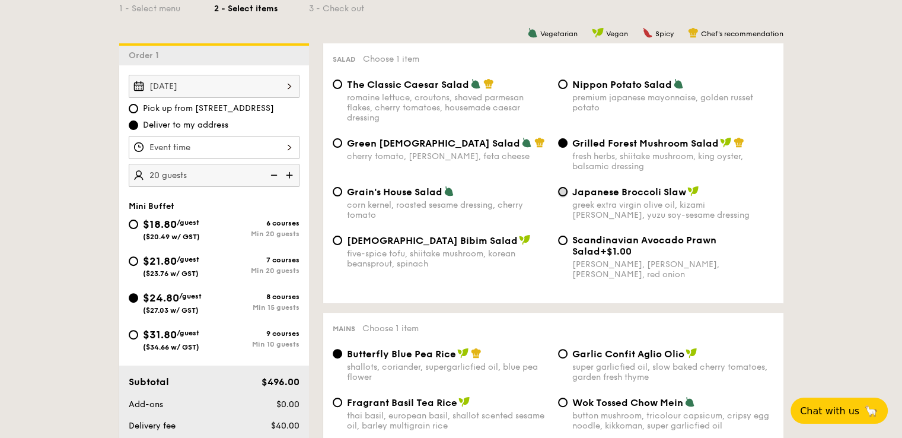
click at [563, 195] on input "Japanese Broccoli Slaw greek extra virgin olive oil, kizami nori, ginger, yuzu …" at bounding box center [562, 191] width 9 height 9
radio input "true"
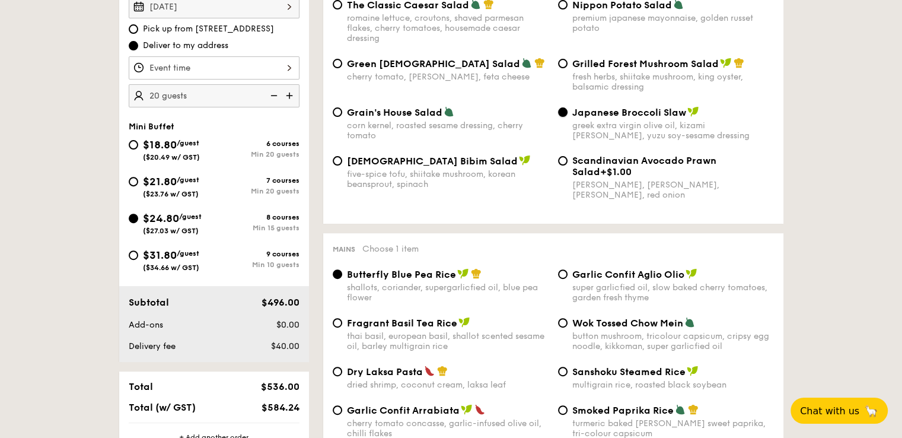
scroll to position [374, 0]
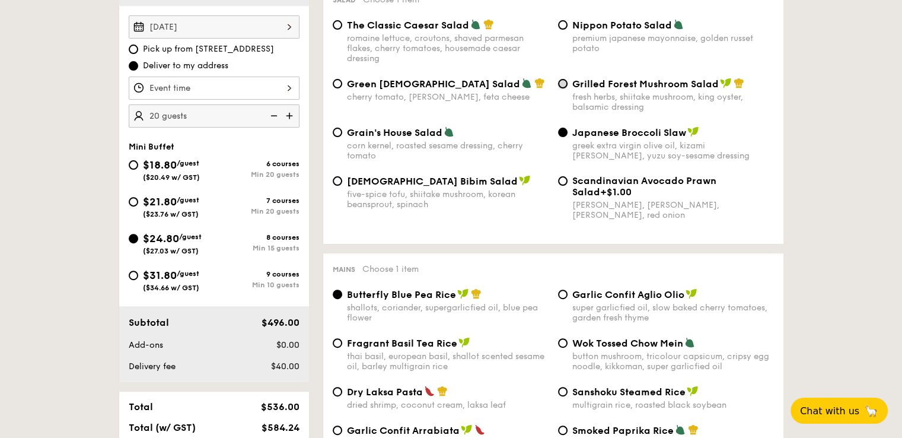
click at [563, 87] on input "Grilled Forest Mushroom Salad fresh herbs, shiitake mushroom, king oyster, bals…" at bounding box center [562, 83] width 9 height 9
radio input "true"
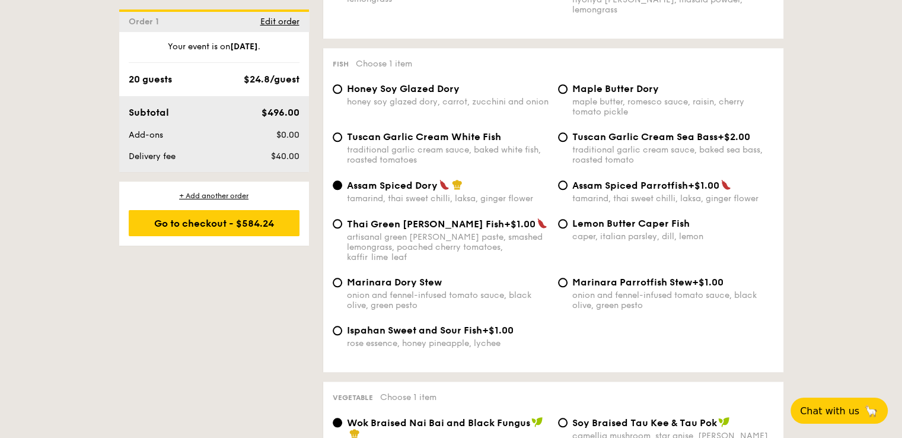
scroll to position [1204, 0]
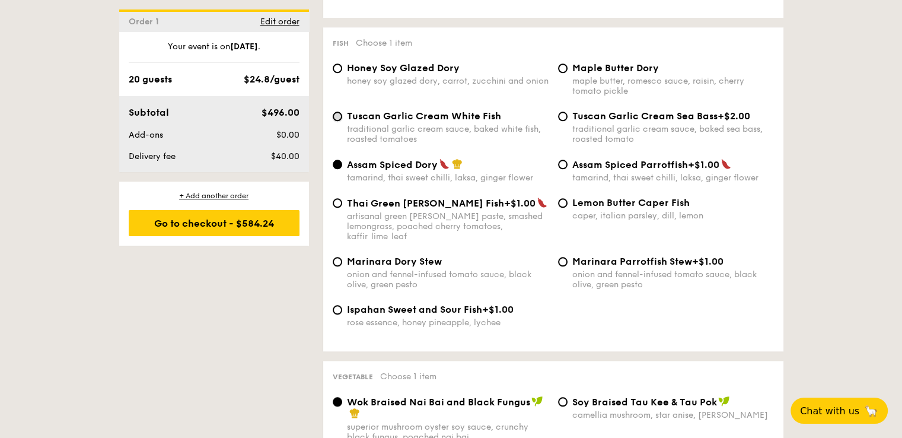
click at [338, 114] on input "Tuscan Garlic Cream White Fish traditional garlic cream sauce, baked white fish…" at bounding box center [337, 115] width 9 height 9
radio input "true"
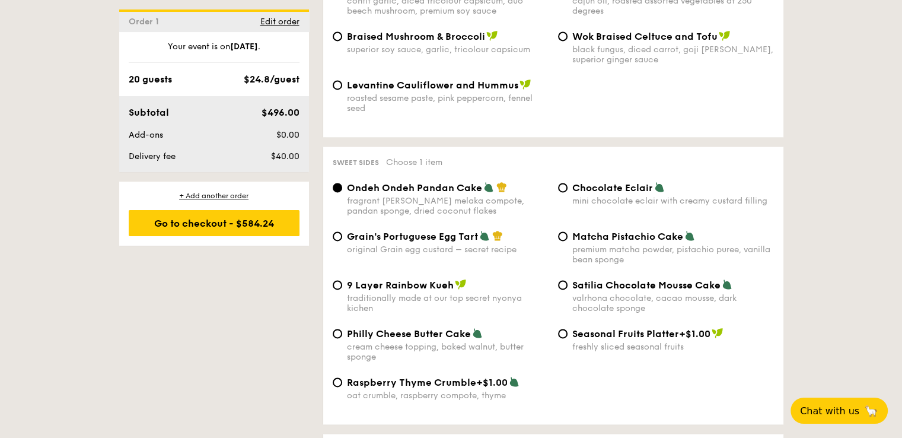
scroll to position [1738, 0]
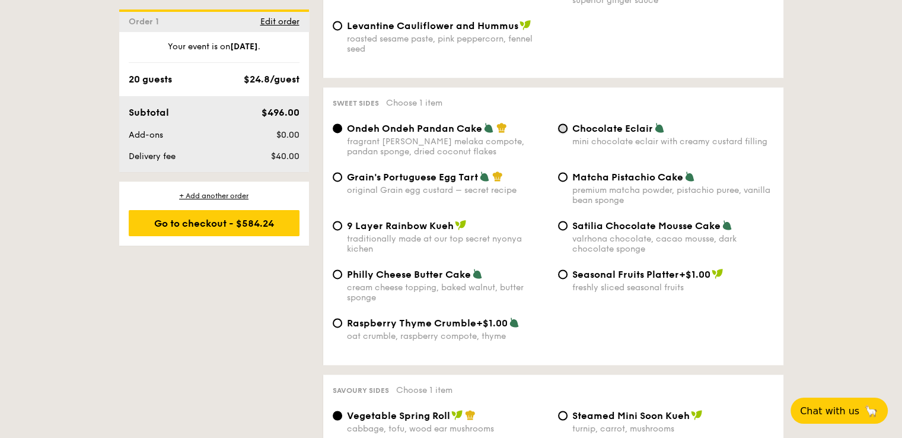
click at [563, 123] on input "Chocolate Eclair mini chocolate eclair with creamy custard filling" at bounding box center [562, 127] width 9 height 9
radio input "true"
click at [340, 177] on div "Grain's Portuguese Egg Tart original Grain egg custard – secret recipe" at bounding box center [440, 183] width 225 height 24
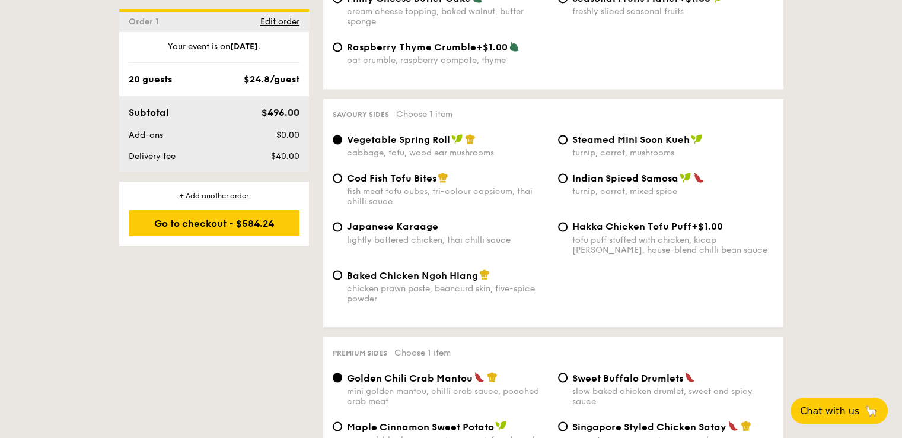
scroll to position [2034, 0]
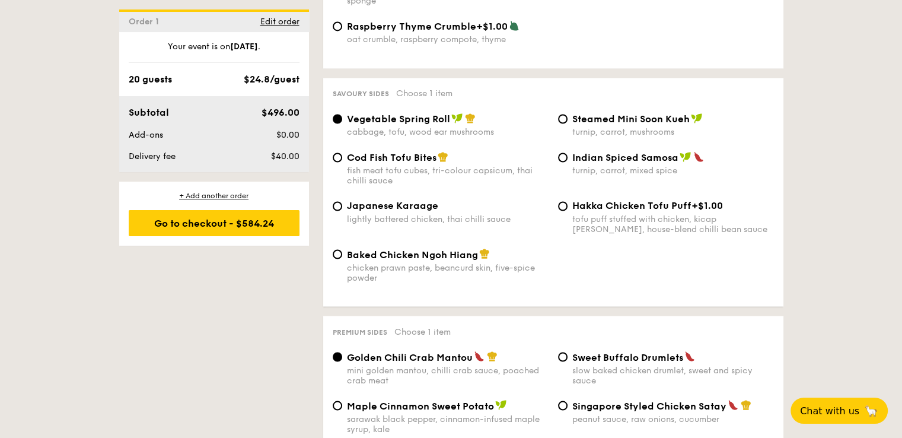
click at [407, 158] on span "Cod Fish Tofu Bites" at bounding box center [392, 157] width 90 height 11
click at [342, 158] on input "Cod Fish Tofu Bites fish meat tofu cubes, tri-colour capsicum, thai chilli sauce" at bounding box center [337, 156] width 9 height 9
radio input "true"
click at [617, 122] on span "Steamed Mini Soon Kueh" at bounding box center [630, 118] width 117 height 11
click at [567, 122] on input "Steamed Mini Soon Kueh turnip, carrot, mushrooms" at bounding box center [562, 118] width 9 height 9
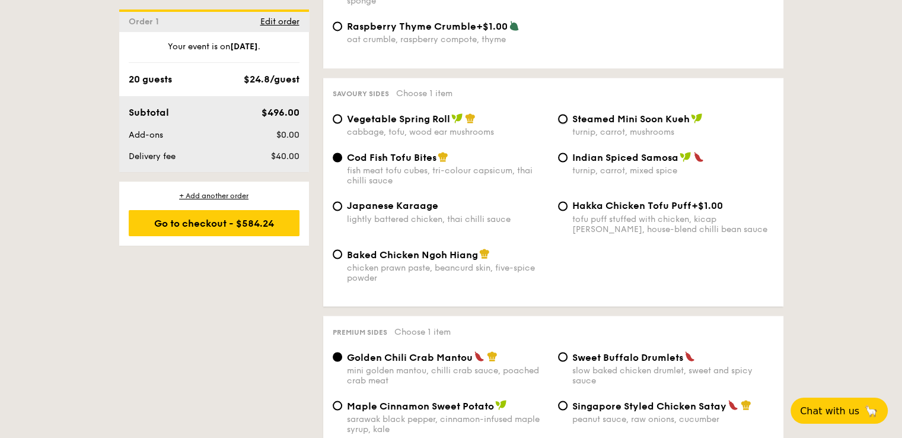
radio input "true"
click at [338, 254] on input "Baked Chicken Ngoh Hiang chicken prawn paste, beancurd skin, five-spice powder" at bounding box center [337, 253] width 9 height 9
radio input "true"
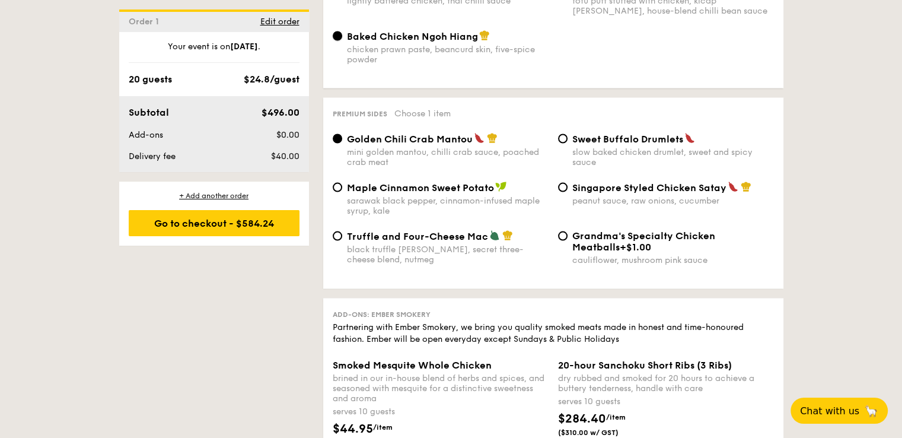
scroll to position [2272, 0]
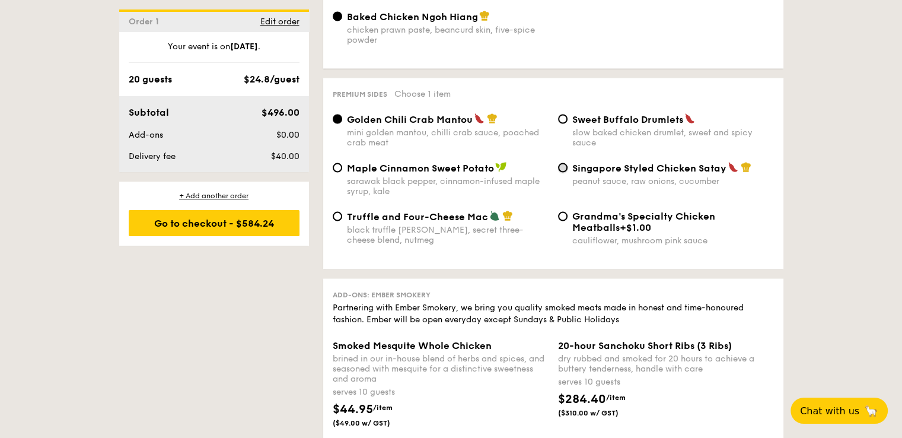
click at [562, 171] on input "Singapore Styled Chicken Satay peanut sauce, raw onions, cucumber" at bounding box center [562, 167] width 9 height 9
radio input "true"
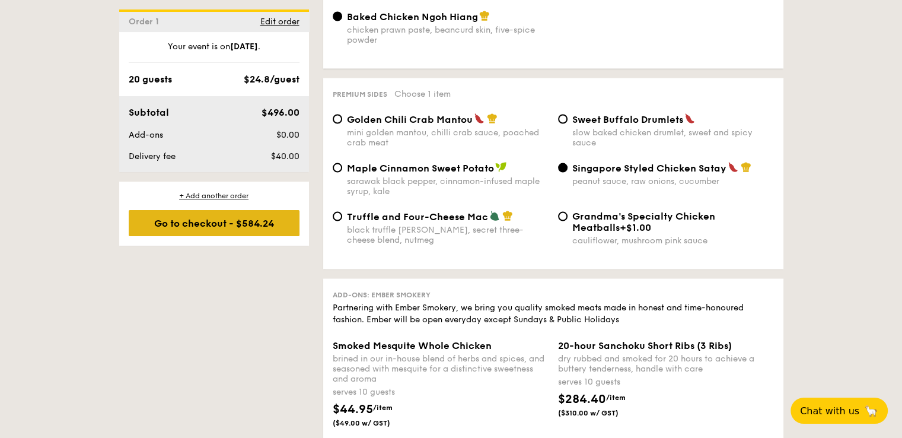
click at [218, 226] on div "Go to checkout - $584.24" at bounding box center [214, 223] width 171 height 26
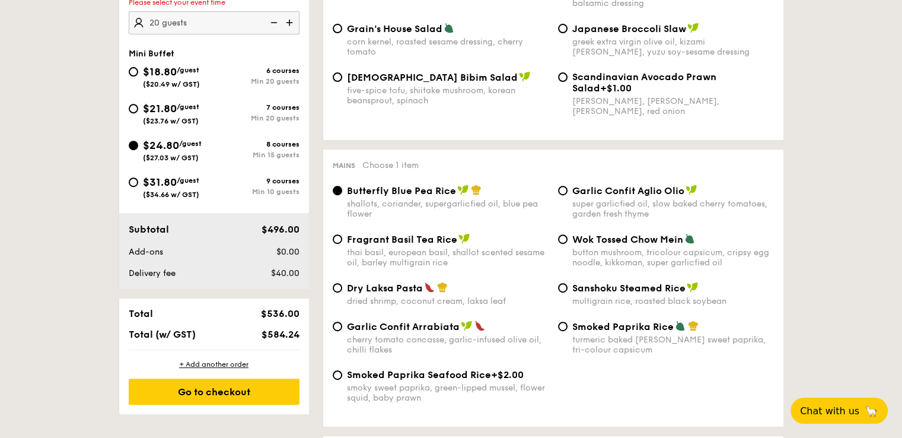
scroll to position [340, 0]
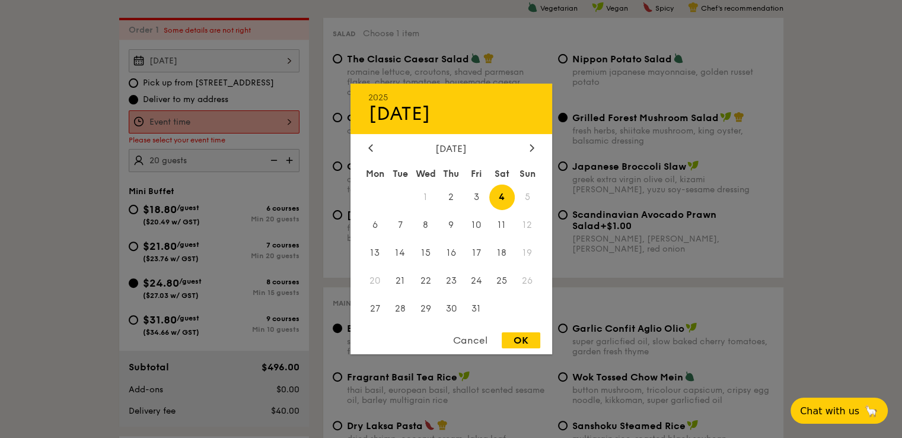
click at [178, 58] on div "Oct 04, 2025 2025 Oct 04 October 2025 Mon Tue Wed Thu Fri Sat Sun 1 2 3 4 5 6 7…" at bounding box center [214, 60] width 171 height 23
click at [505, 194] on span "4" at bounding box center [501, 196] width 25 height 25
click at [513, 337] on div "OK" at bounding box center [521, 340] width 39 height 16
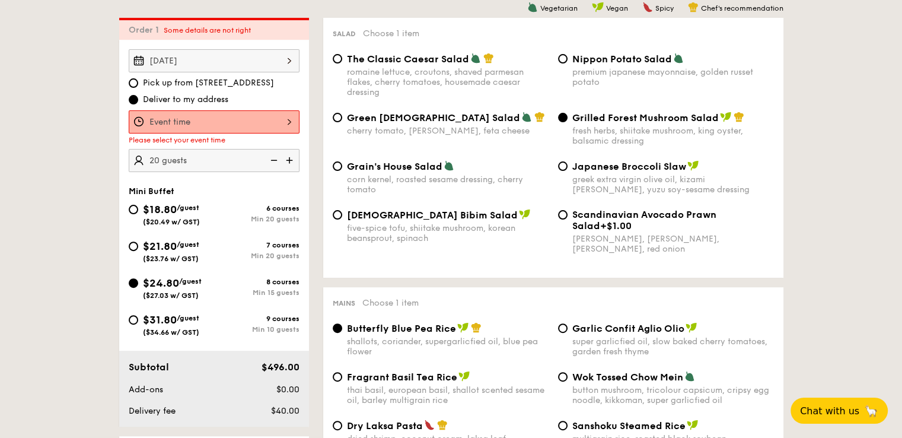
click at [259, 113] on div at bounding box center [214, 121] width 171 height 23
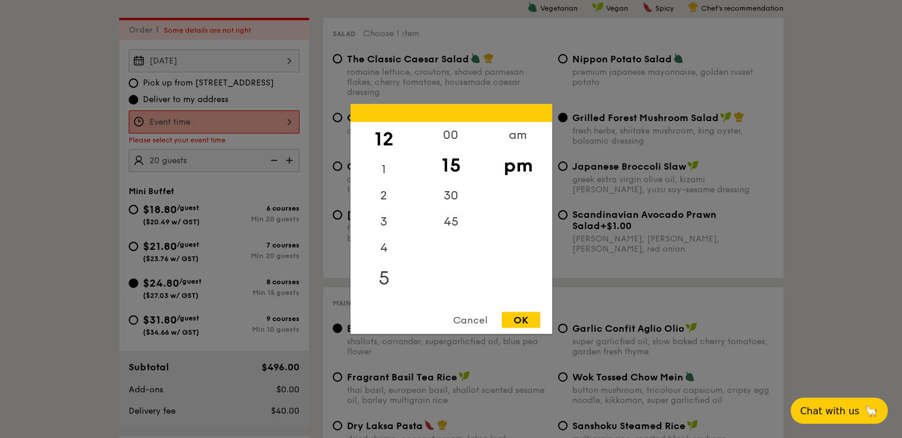
click at [387, 278] on div "5" at bounding box center [383, 278] width 67 height 34
click at [451, 219] on div "45" at bounding box center [450, 226] width 67 height 34
click at [528, 321] on div "OK" at bounding box center [521, 320] width 39 height 16
type input "5:45PM"
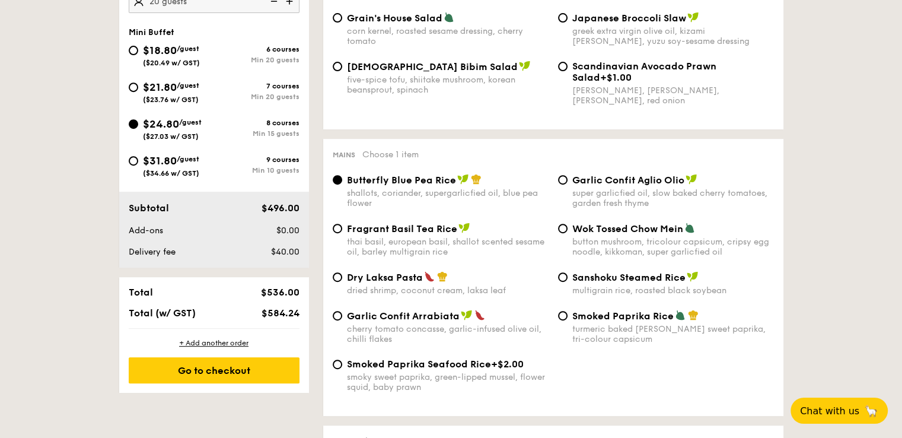
scroll to position [518, 0]
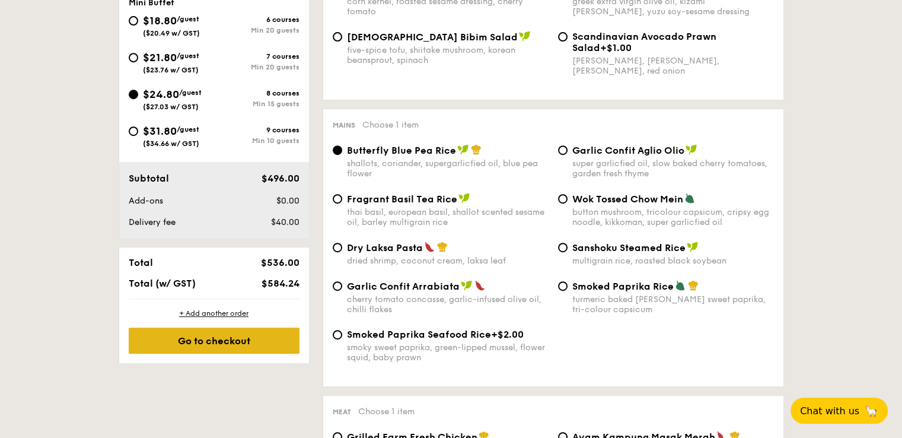
click at [213, 337] on div "Go to checkout" at bounding box center [214, 340] width 171 height 26
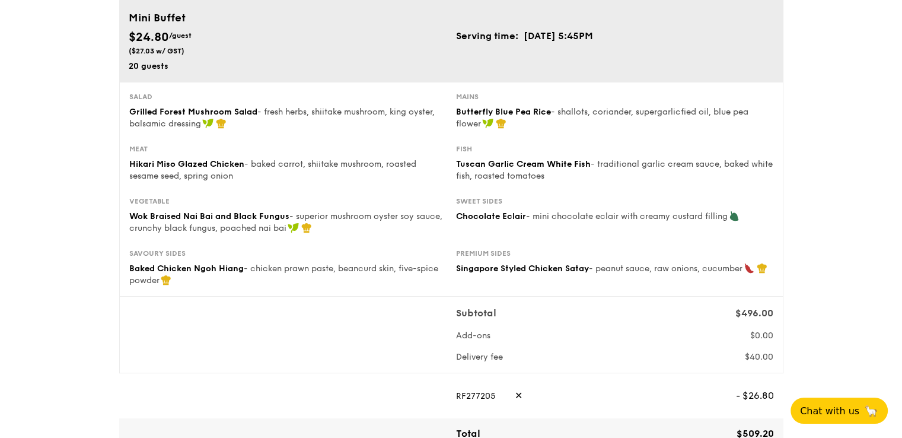
scroll to position [178, 0]
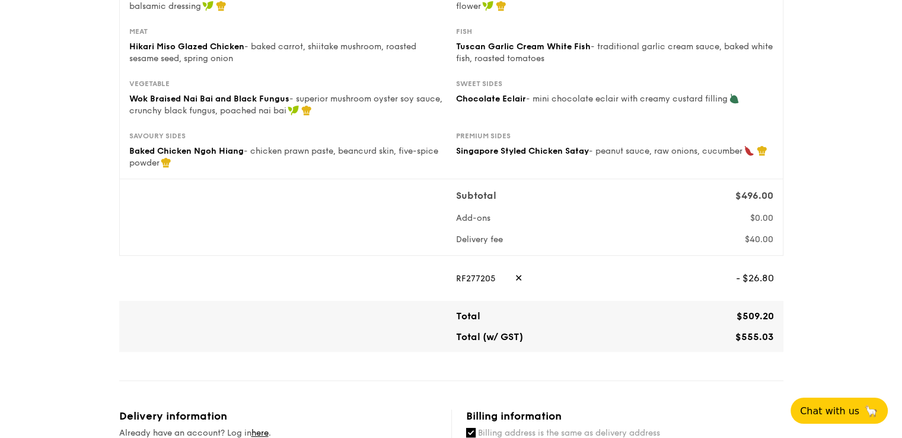
scroll to position [0, 0]
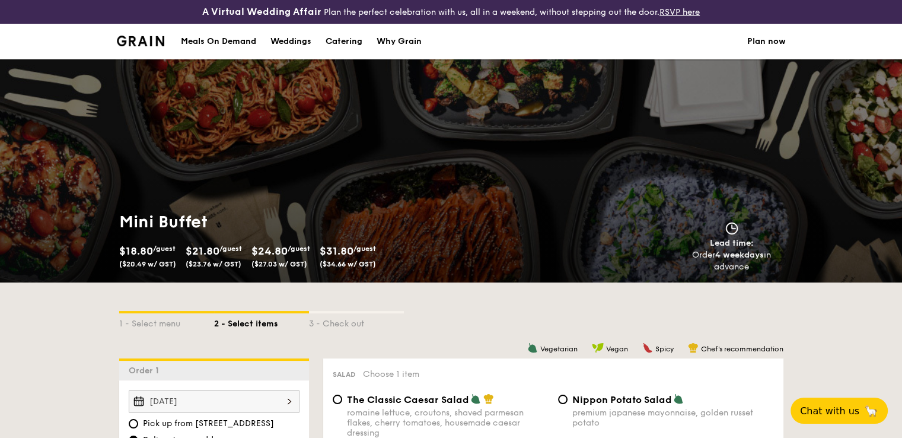
click at [232, 39] on div "Meals On Demand" at bounding box center [218, 42] width 75 height 36
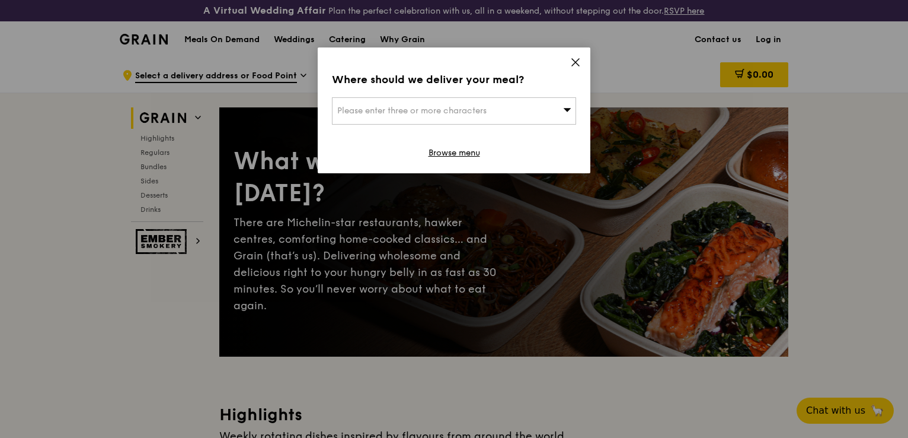
click at [576, 60] on icon at bounding box center [575, 62] width 11 height 11
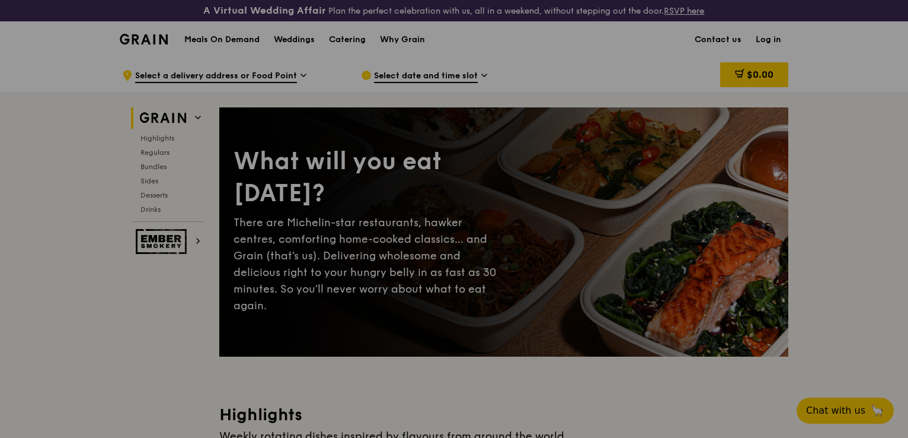
drag, startPoint x: 576, startPoint y: 60, endPoint x: 510, endPoint y: 102, distance: 78.6
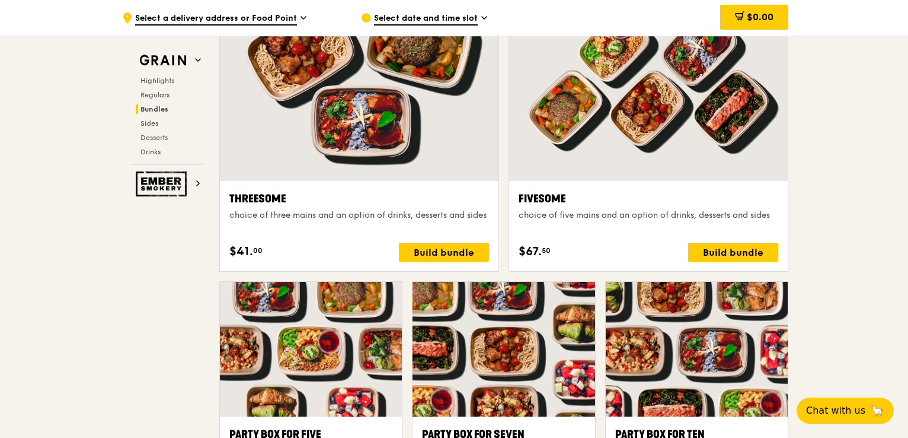
scroll to position [2075, 0]
